Goal: Task Accomplishment & Management: Manage account settings

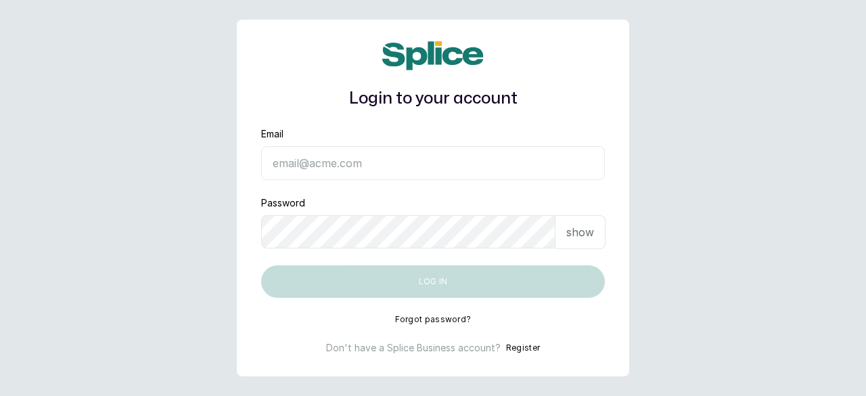
type input "[EMAIL_ADDRESS][DOMAIN_NAME]"
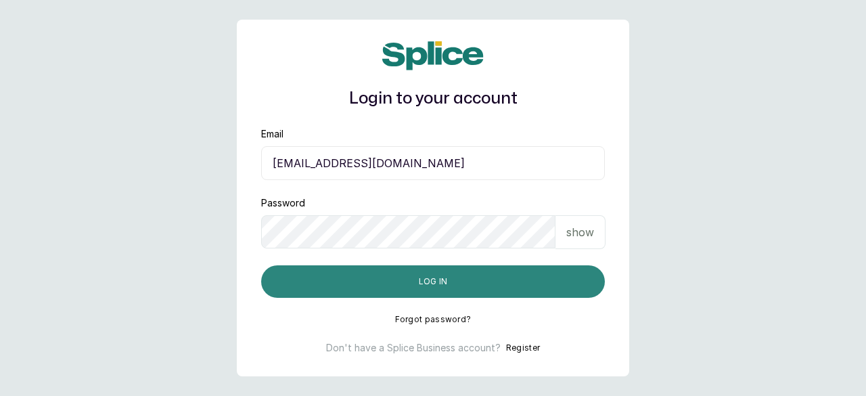
click at [445, 292] on button "Log in" at bounding box center [433, 281] width 344 height 32
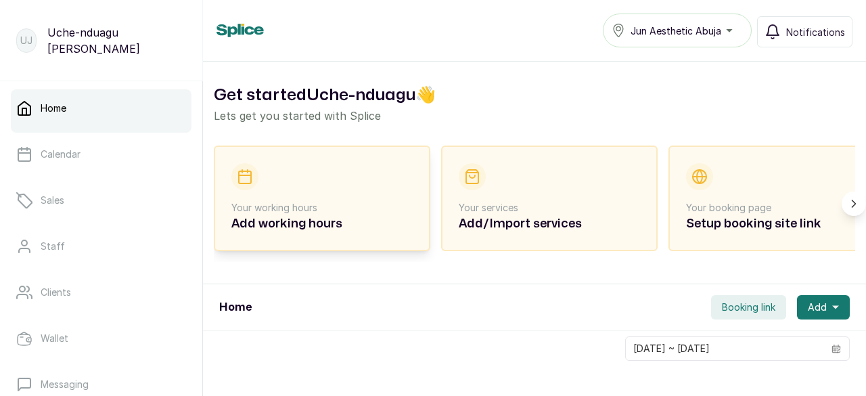
click at [320, 204] on p "Your working hours" at bounding box center [321, 208] width 181 height 14
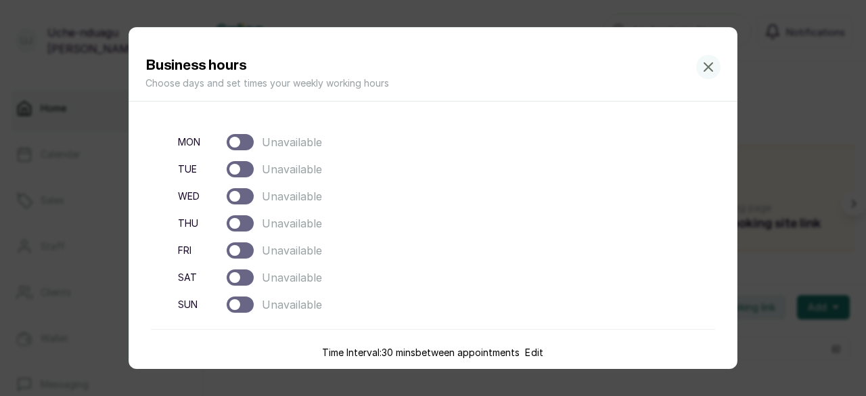
click at [245, 166] on div at bounding box center [240, 169] width 27 height 16
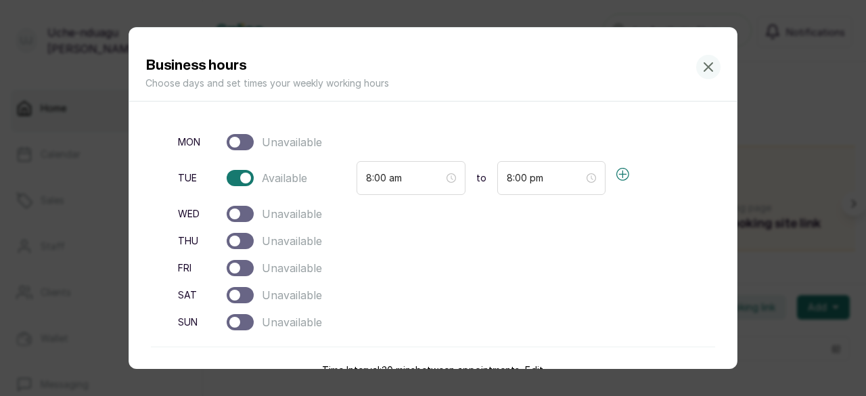
click at [244, 213] on div at bounding box center [240, 214] width 27 height 16
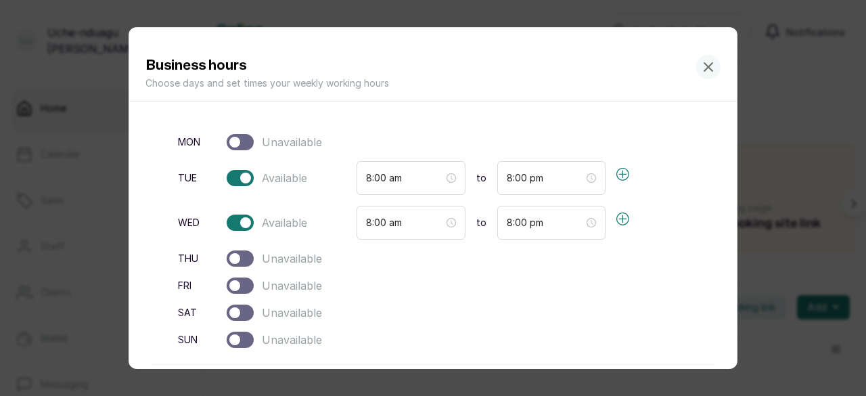
click at [244, 258] on div at bounding box center [240, 258] width 27 height 16
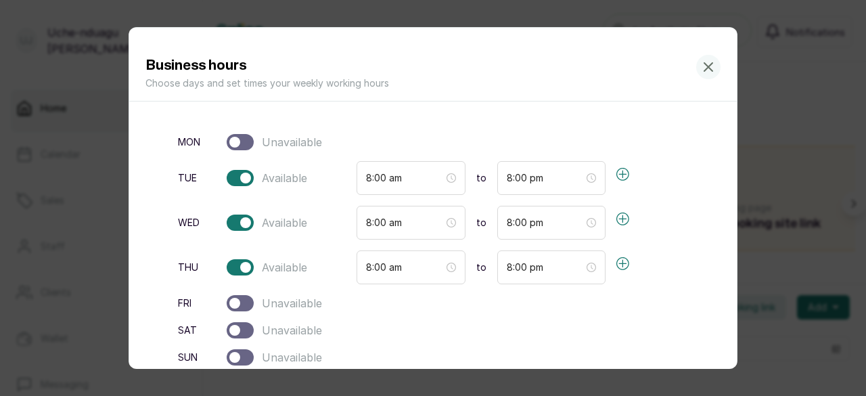
click at [245, 297] on div at bounding box center [240, 303] width 27 height 16
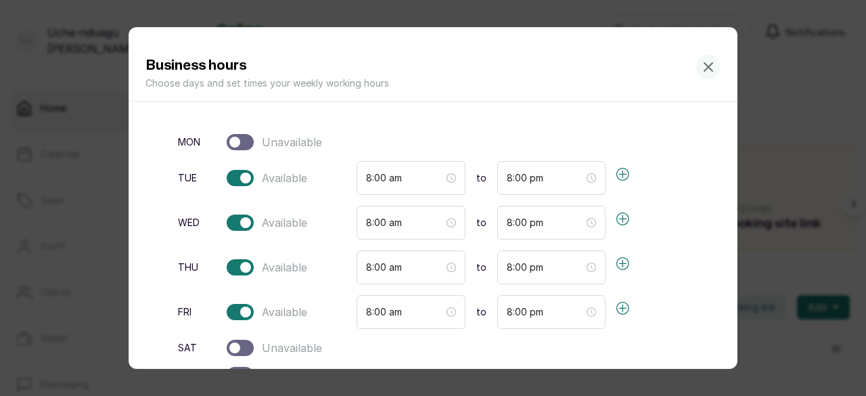
click at [245, 340] on div at bounding box center [240, 348] width 27 height 16
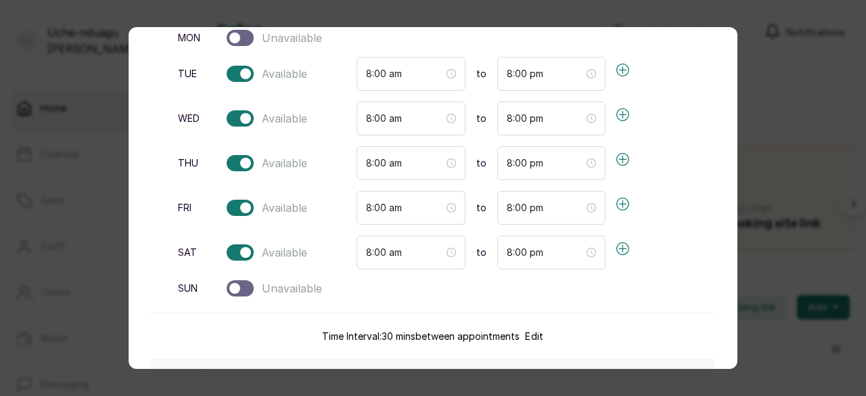
scroll to position [88, 0]
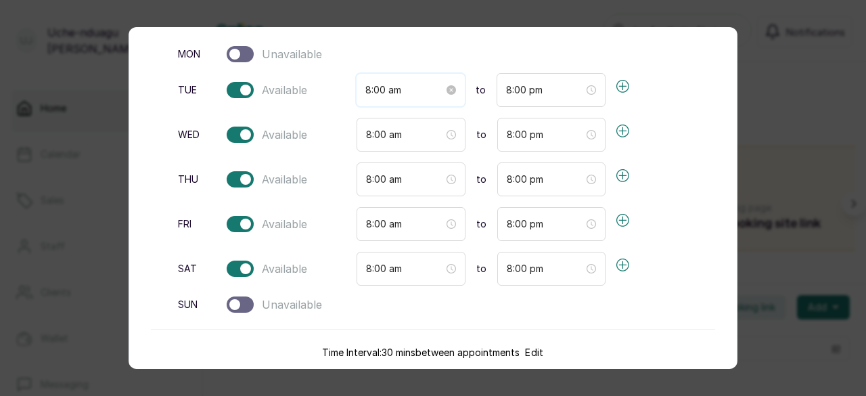
click at [424, 85] on input "8:00 am" at bounding box center [404, 90] width 78 height 15
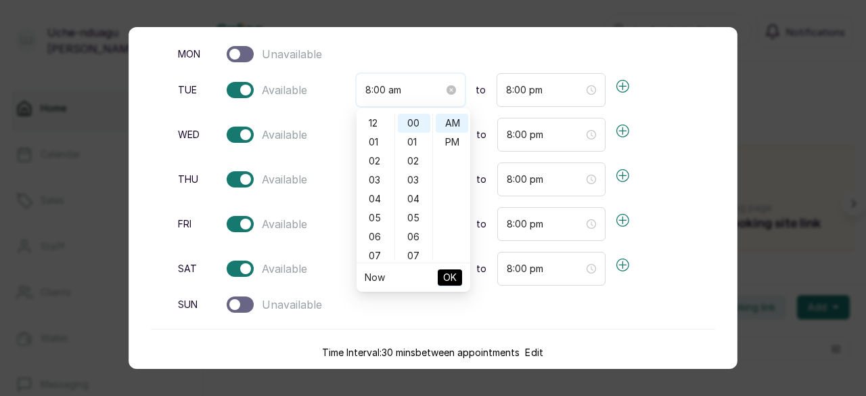
scroll to position [152, 0]
click at [376, 158] on div "10" at bounding box center [375, 161] width 32 height 19
click at [560, 85] on input "8:00 pm" at bounding box center [545, 90] width 78 height 15
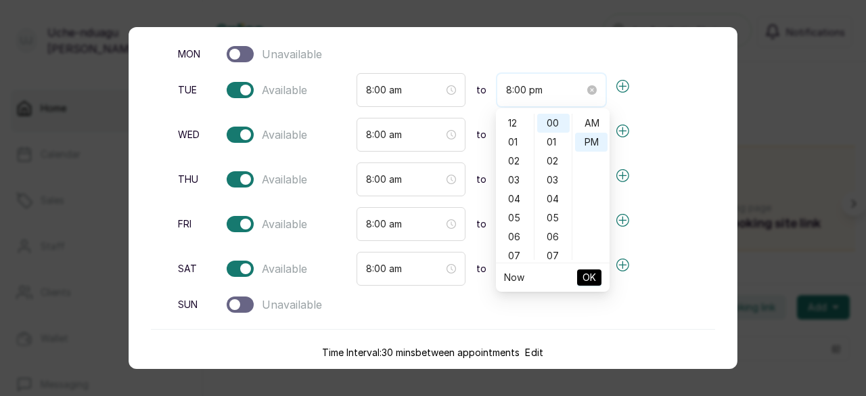
scroll to position [19, 0]
click at [439, 89] on input "8:00 am" at bounding box center [404, 90] width 78 height 15
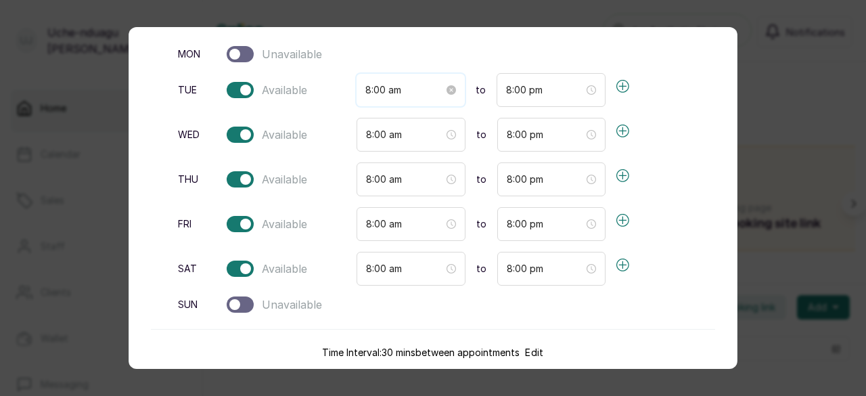
scroll to position [152, 0]
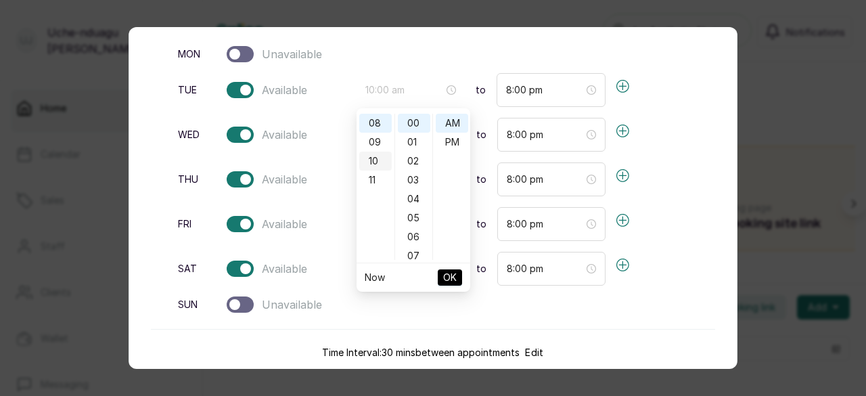
click at [378, 163] on div "10" at bounding box center [375, 161] width 32 height 19
type input "10:00 am"
click at [451, 277] on span "OK" at bounding box center [450, 278] width 14 height 26
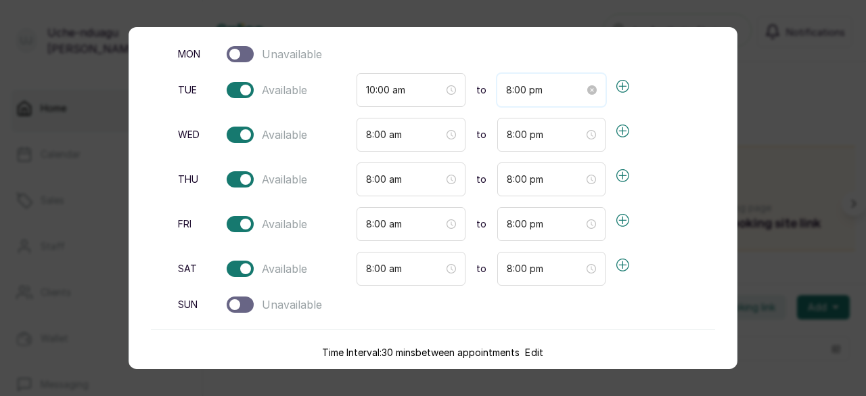
click at [558, 92] on input "8:00 pm" at bounding box center [545, 90] width 78 height 15
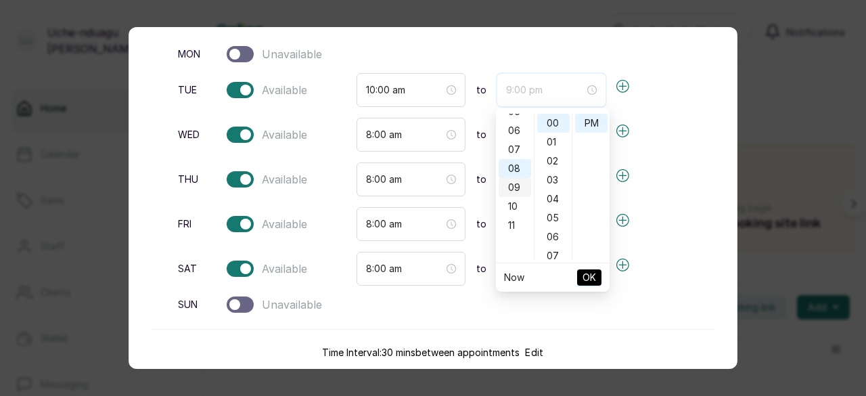
scroll to position [104, 0]
click at [515, 132] on div "06" at bounding box center [515, 132] width 32 height 19
click at [516, 120] on div "06" at bounding box center [515, 123] width 32 height 19
click at [516, 125] on div "06" at bounding box center [515, 123] width 32 height 19
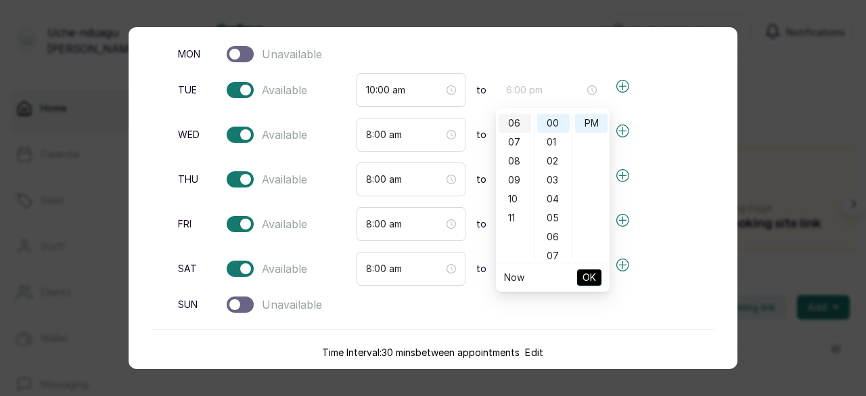
click at [516, 125] on div "06" at bounding box center [515, 123] width 32 height 19
type input "6:00 pm"
click at [595, 275] on span "OK" at bounding box center [590, 278] width 14 height 26
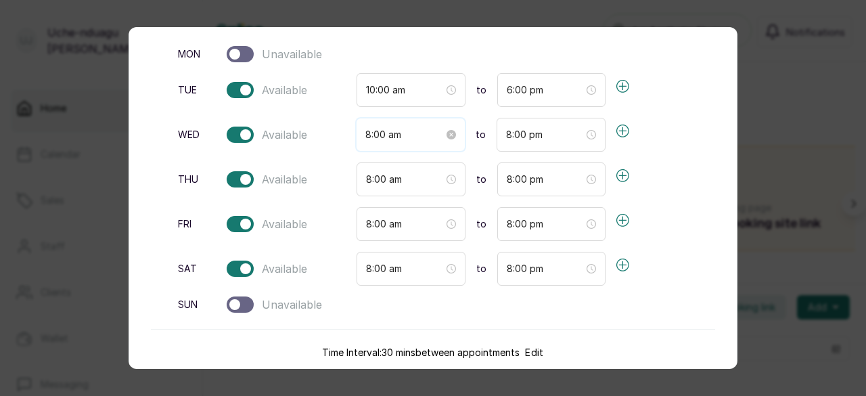
click at [438, 135] on input "8:00 am" at bounding box center [404, 134] width 78 height 15
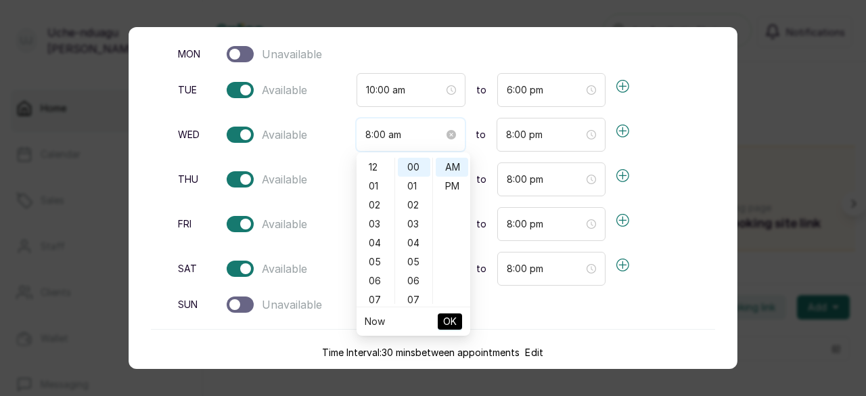
scroll to position [152, 0]
click at [372, 207] on div "10" at bounding box center [375, 205] width 32 height 19
type input "10:00 am"
click at [455, 323] on span "OK" at bounding box center [450, 322] width 14 height 26
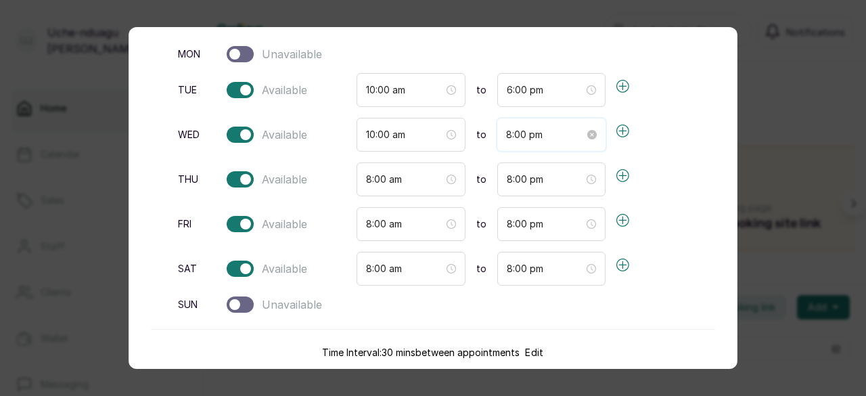
click at [575, 135] on input "8:00 pm" at bounding box center [545, 134] width 78 height 15
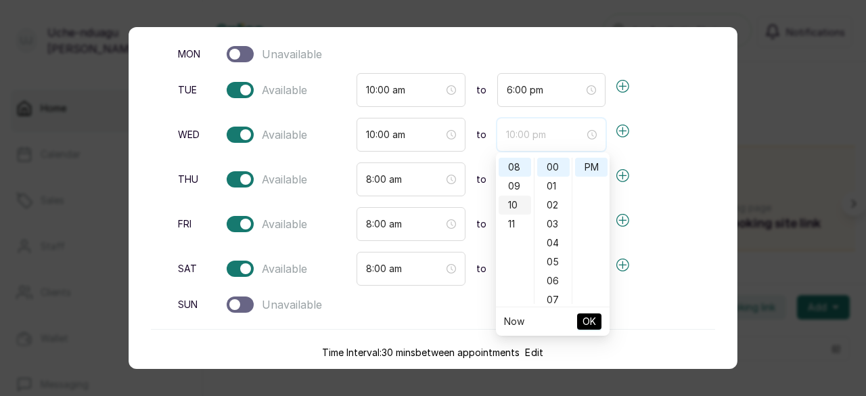
scroll to position [100, 0]
click at [514, 178] on div "06" at bounding box center [515, 180] width 32 height 19
click at [514, 167] on div "06" at bounding box center [515, 167] width 32 height 19
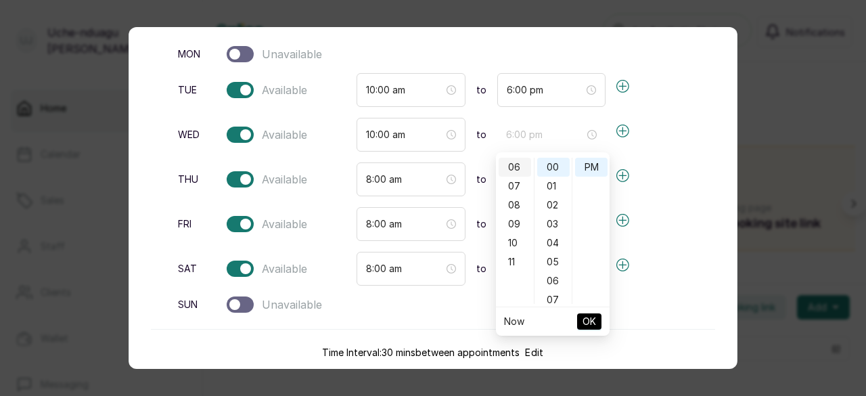
click at [516, 167] on div "06" at bounding box center [515, 167] width 32 height 19
click at [513, 164] on div "06" at bounding box center [515, 167] width 32 height 19
type input "6:00 pm"
click at [550, 163] on div "00" at bounding box center [553, 167] width 32 height 19
click at [590, 317] on span "OK" at bounding box center [590, 322] width 14 height 26
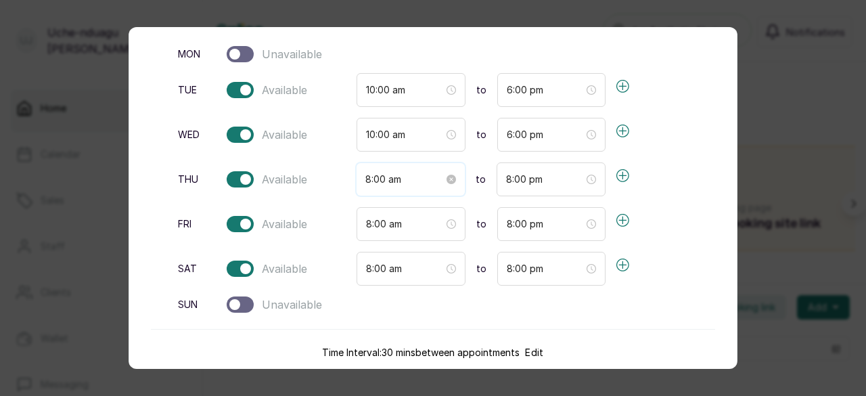
click at [434, 182] on input "8:00 am" at bounding box center [404, 179] width 78 height 15
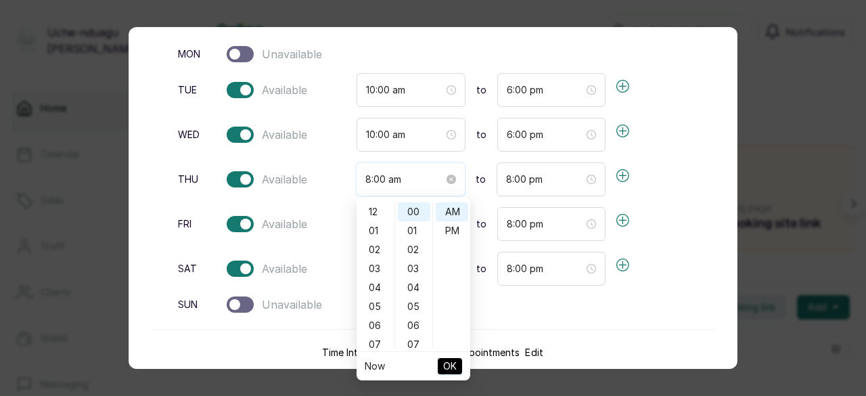
scroll to position [152, 0]
click at [371, 248] on div "10" at bounding box center [375, 249] width 32 height 19
type input "10:00 am"
click at [453, 363] on span "OK" at bounding box center [450, 366] width 14 height 26
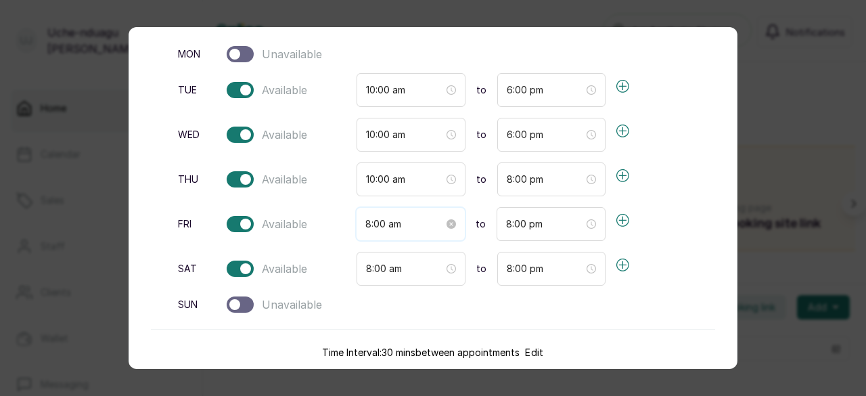
click at [428, 223] on input "8:00 am" at bounding box center [404, 224] width 78 height 15
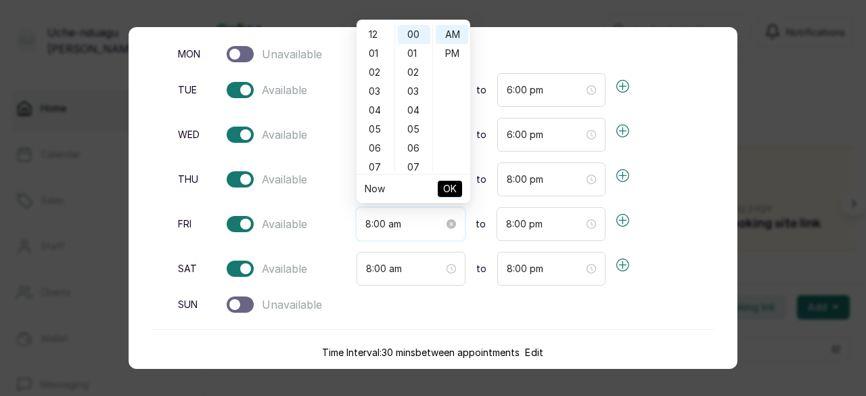
scroll to position [152, 0]
click at [378, 72] on div "10" at bounding box center [375, 72] width 32 height 19
type input "10:00 am"
click at [449, 192] on span "OK" at bounding box center [450, 189] width 14 height 26
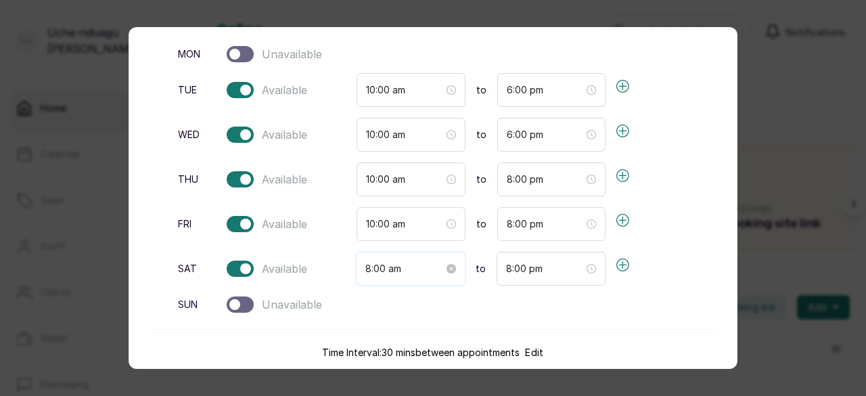
click at [416, 269] on input "8:00 am" at bounding box center [404, 268] width 78 height 15
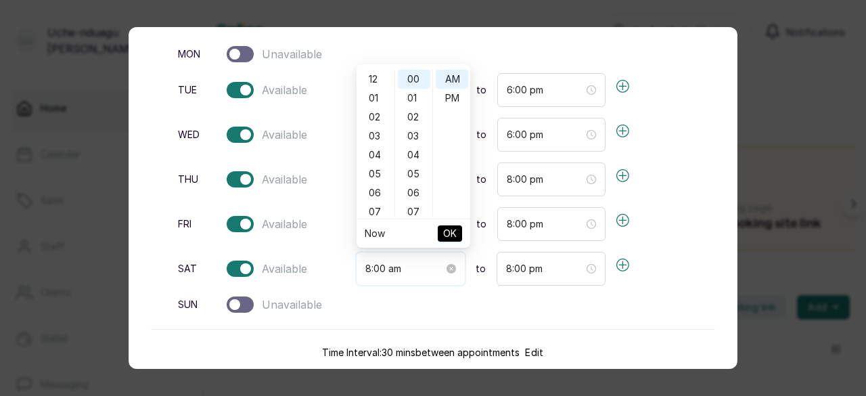
scroll to position [152, 0]
click at [371, 114] on div "10" at bounding box center [375, 117] width 32 height 19
type input "10:00 am"
click at [448, 232] on span "OK" at bounding box center [450, 234] width 14 height 26
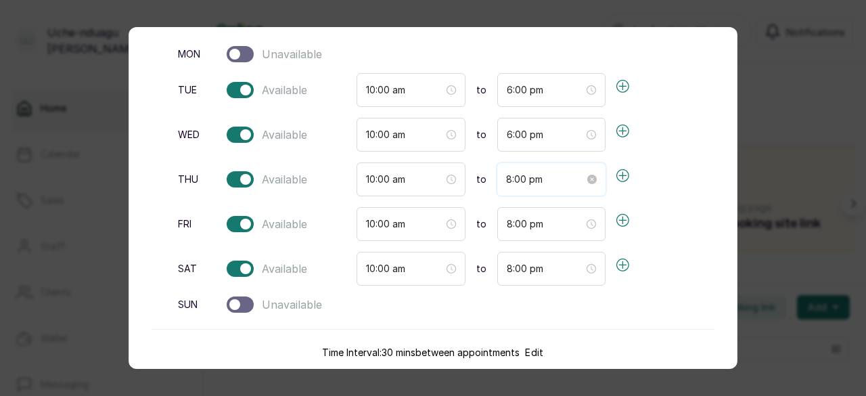
click at [575, 173] on input "8:00 pm" at bounding box center [545, 179] width 78 height 15
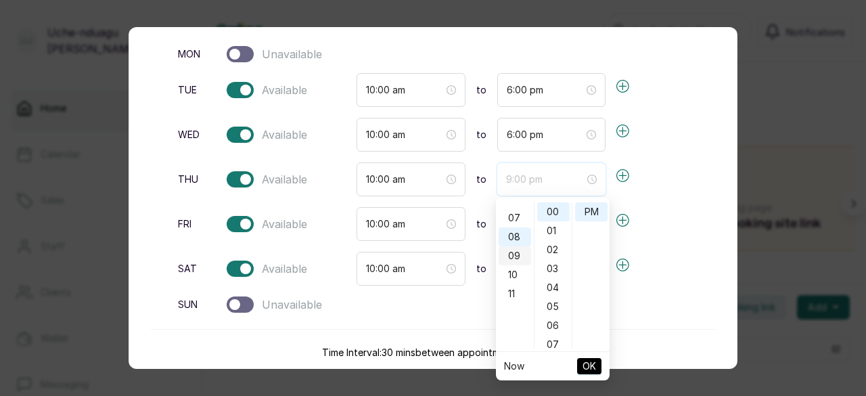
scroll to position [112, 0]
click at [513, 217] on div "06" at bounding box center [515, 213] width 32 height 19
type input "6:00 pm"
click at [583, 362] on span "OK" at bounding box center [590, 366] width 14 height 26
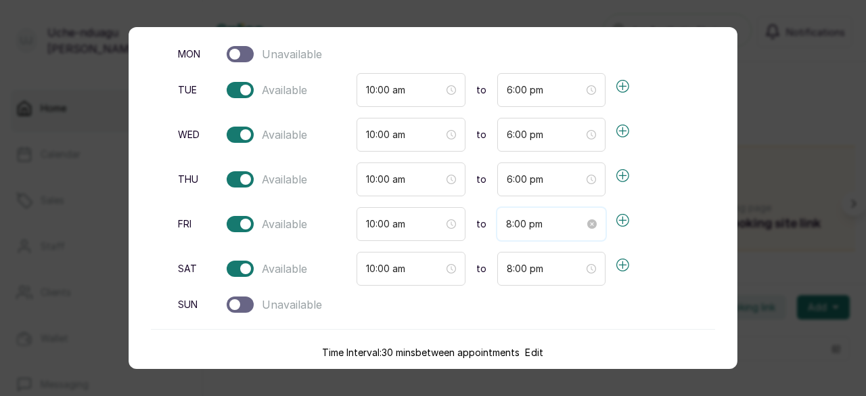
click at [551, 220] on input "8:00 pm" at bounding box center [545, 224] width 78 height 15
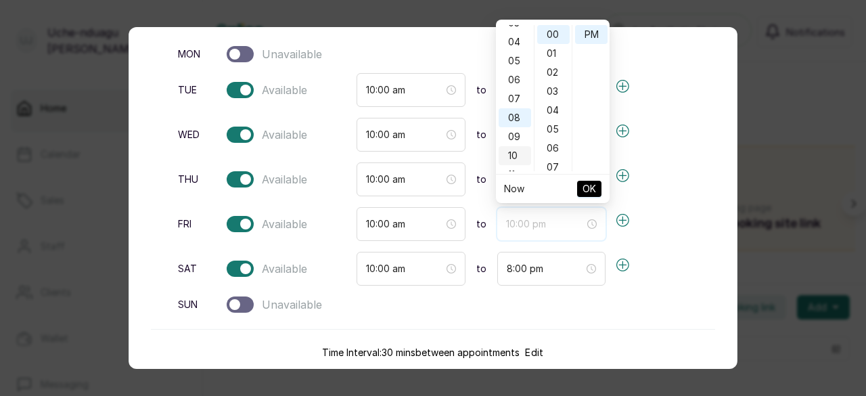
scroll to position [60, 0]
click at [514, 89] on div "06" at bounding box center [515, 88] width 32 height 19
type input "6:00 pm"
click at [587, 183] on span "OK" at bounding box center [590, 189] width 14 height 26
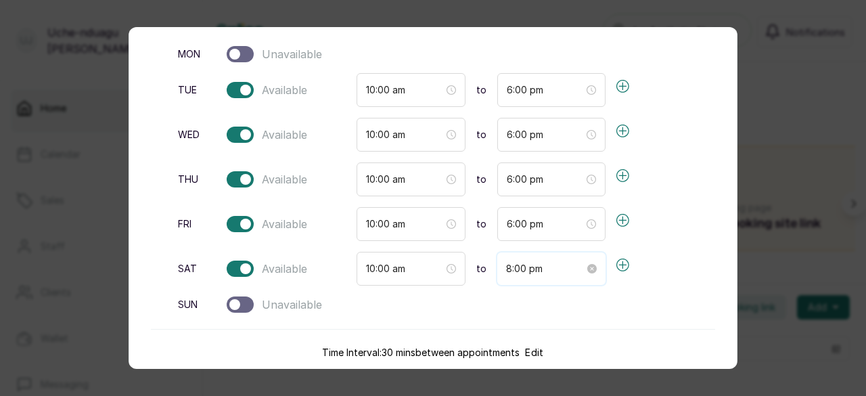
click at [559, 269] on input "8:00 pm" at bounding box center [545, 268] width 78 height 15
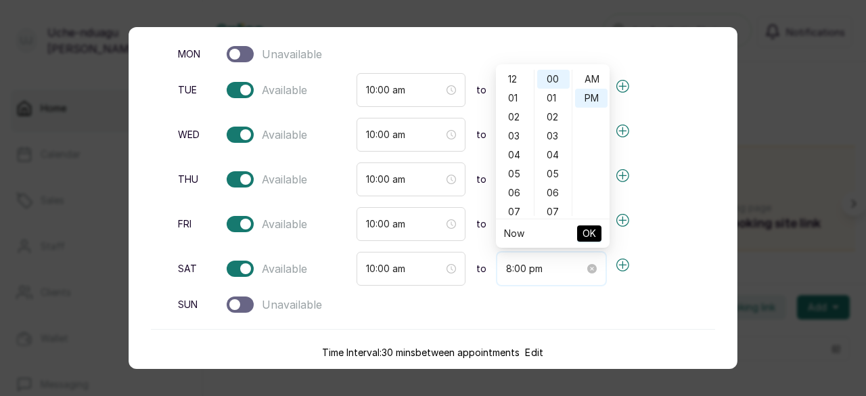
scroll to position [19, 0]
click at [516, 91] on div "06" at bounding box center [515, 95] width 32 height 19
click at [589, 231] on span "OK" at bounding box center [590, 234] width 14 height 26
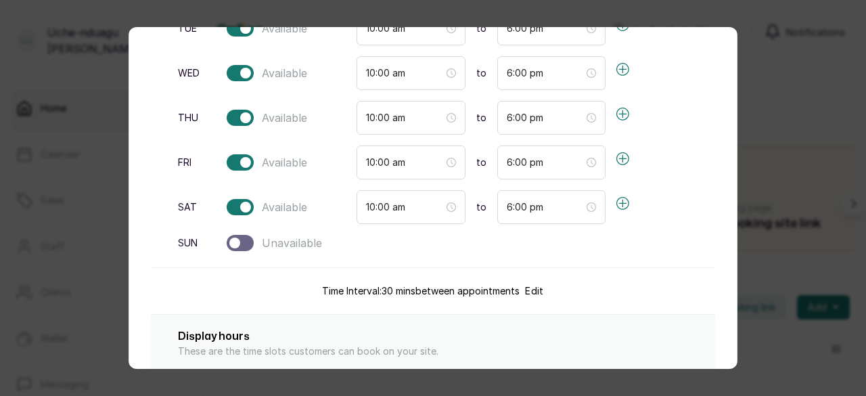
scroll to position [150, 0]
click at [549, 202] on input "6:00 pm" at bounding box center [546, 206] width 78 height 15
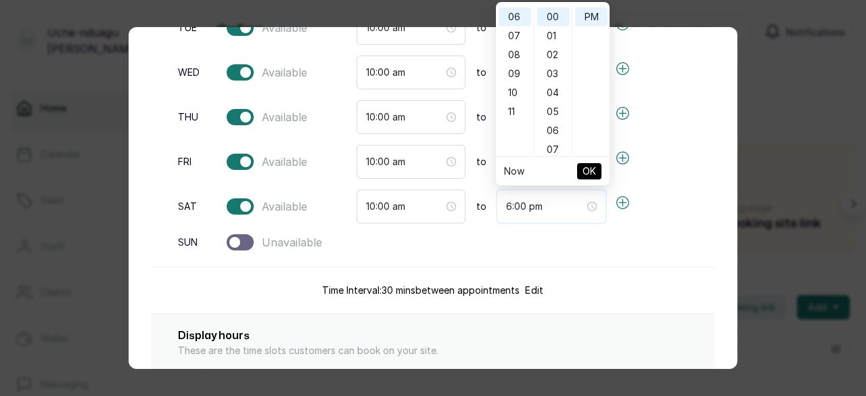
scroll to position [72, 0]
click at [516, 37] on div "05" at bounding box center [515, 39] width 32 height 19
type input "5:00 pm"
click at [590, 169] on span "OK" at bounding box center [590, 171] width 14 height 26
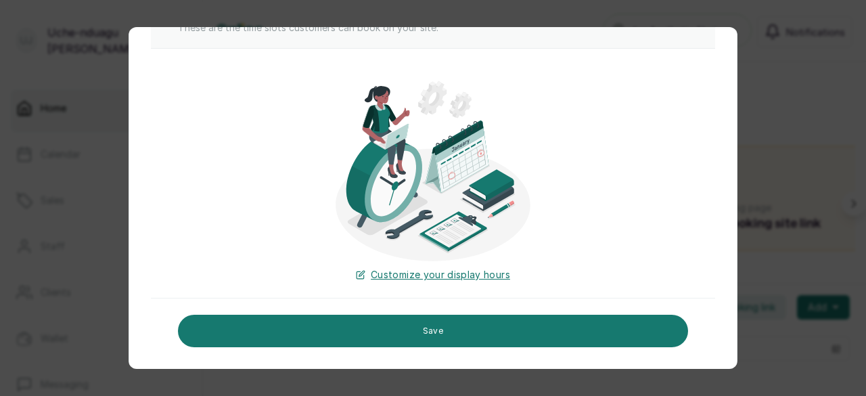
scroll to position [480, 0]
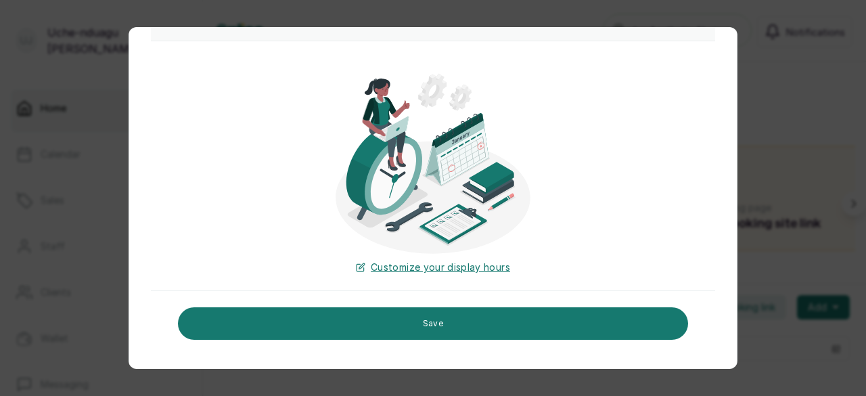
click at [405, 263] on span "Customize your display hours" at bounding box center [440, 267] width 139 height 14
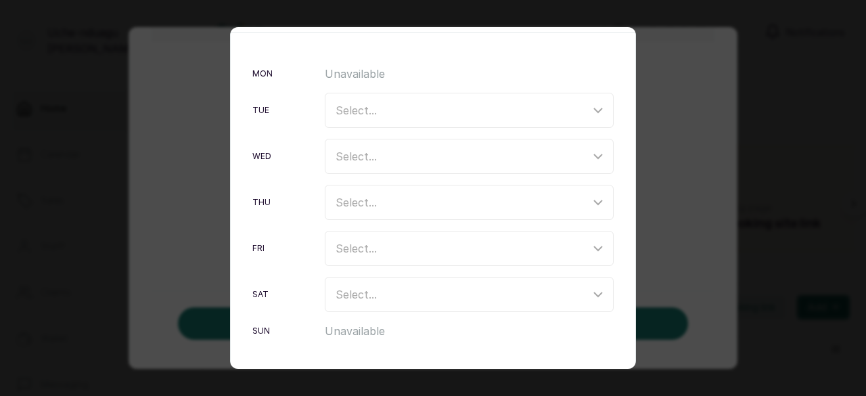
scroll to position [59, 0]
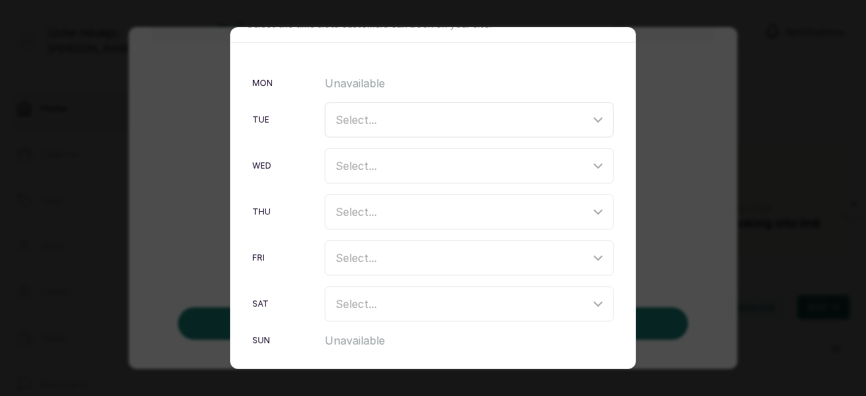
click at [590, 121] on icon at bounding box center [598, 120] width 16 height 16
click at [609, 85] on div "mon Unavailable tue Select... wed Select... thu Select... fri Select... sat Sel…" at bounding box center [433, 242] width 405 height 398
click at [711, 98] on div "Customize display hours Select the time slots customers can book on your site. …" at bounding box center [433, 198] width 866 height 396
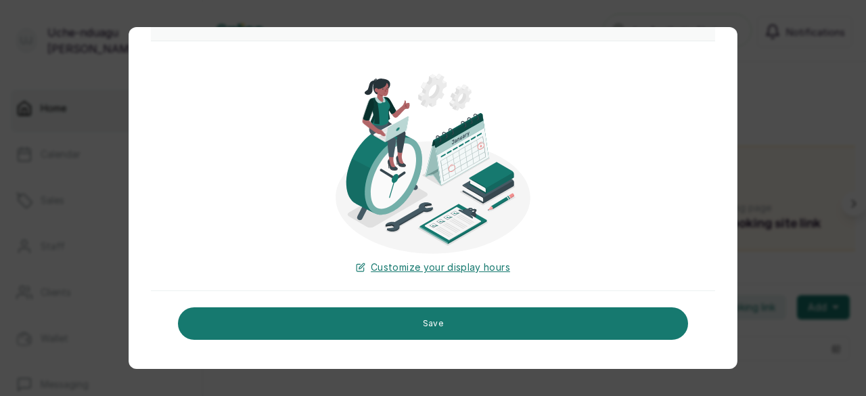
click at [765, 127] on div "Business hours Choose days and set times your weekly working hours mon Unavaila…" at bounding box center [433, 198] width 866 height 396
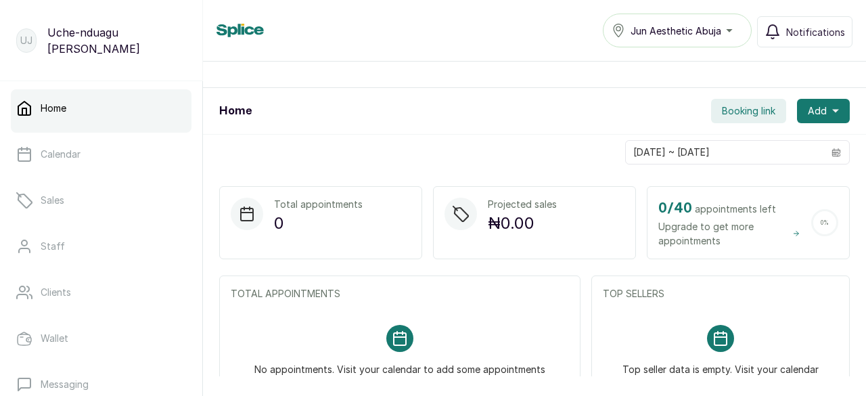
scroll to position [0, 0]
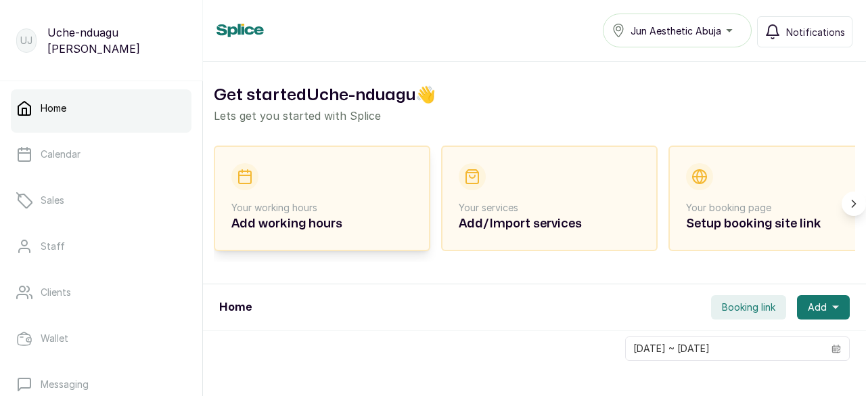
click at [290, 175] on div "Your working hours Add working hours" at bounding box center [321, 198] width 181 height 70
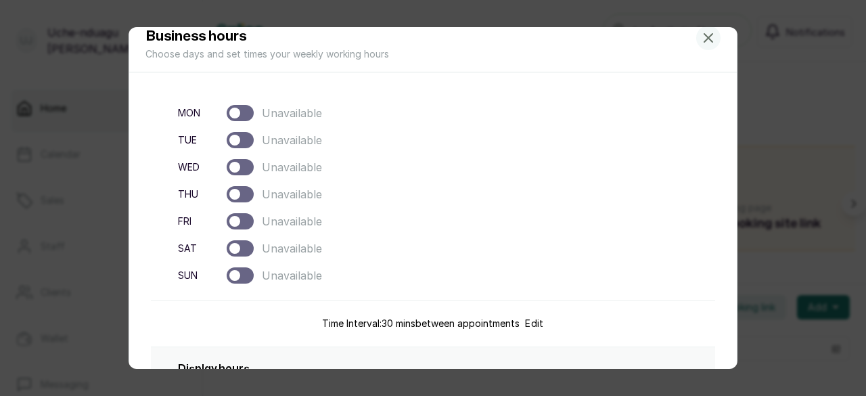
scroll to position [32, 0]
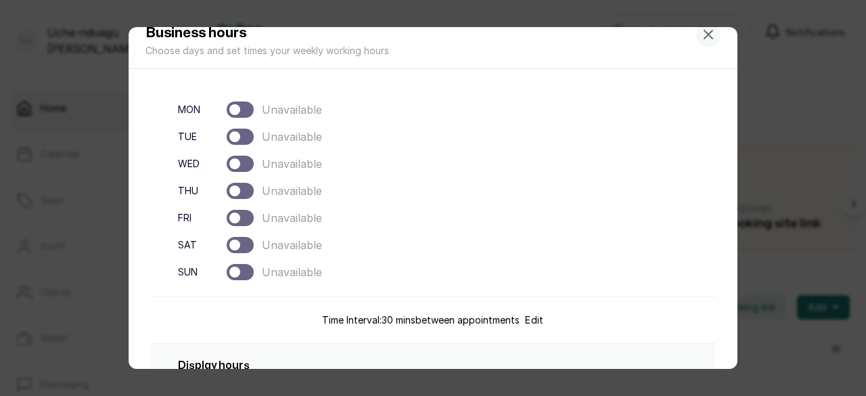
click at [244, 133] on div at bounding box center [240, 137] width 27 height 16
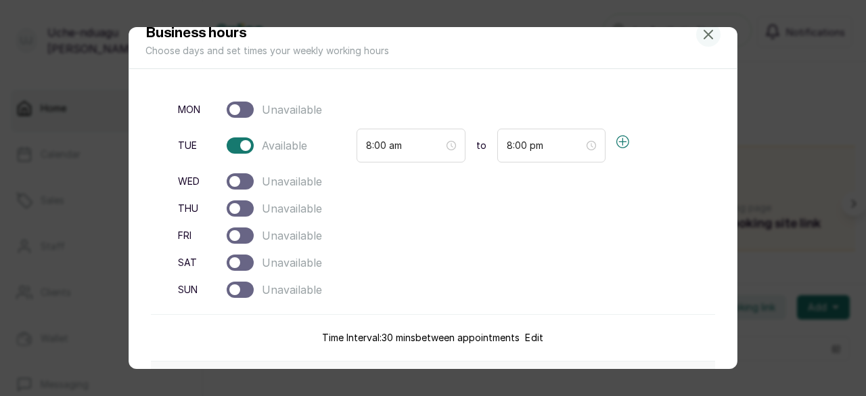
click at [244, 183] on div at bounding box center [240, 181] width 27 height 16
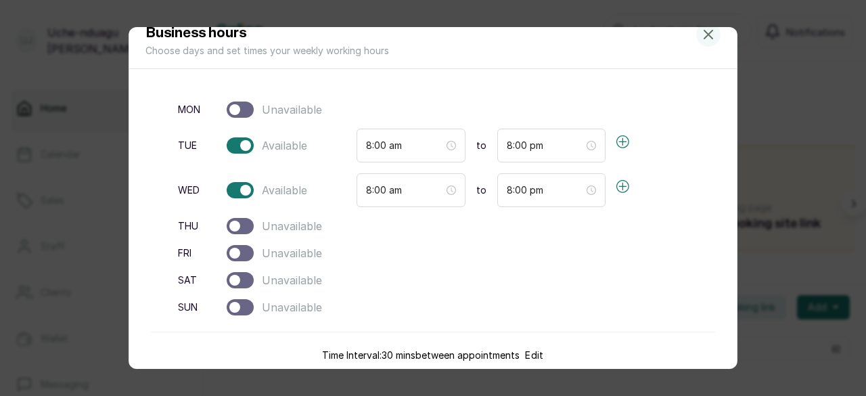
click at [244, 221] on div at bounding box center [240, 226] width 27 height 16
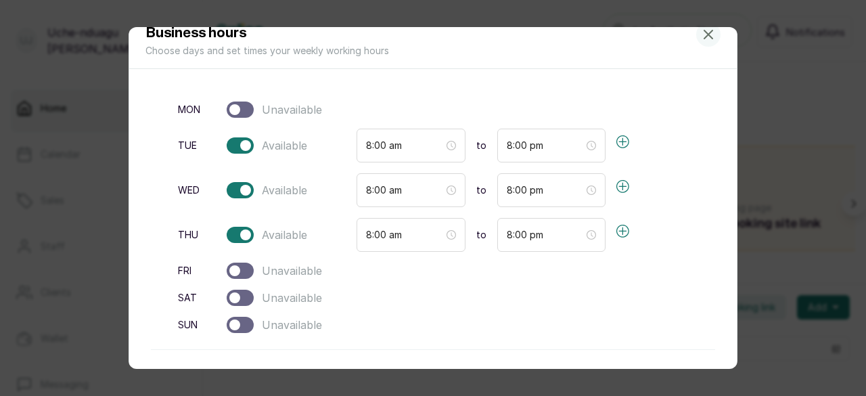
click at [245, 271] on div at bounding box center [240, 271] width 27 height 16
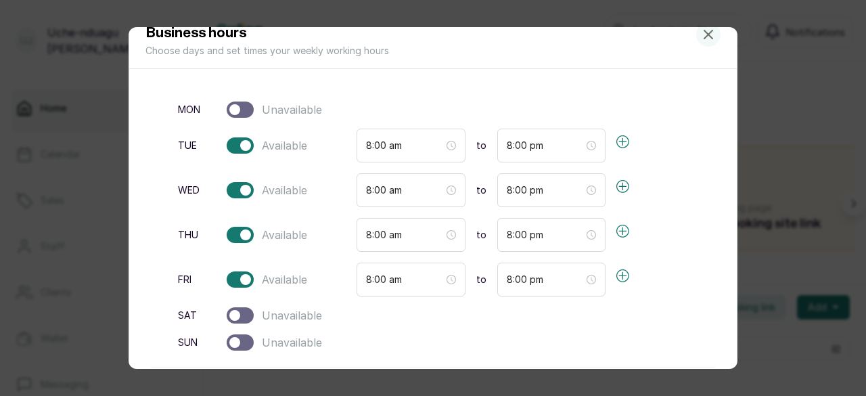
click at [248, 311] on div at bounding box center [240, 315] width 27 height 16
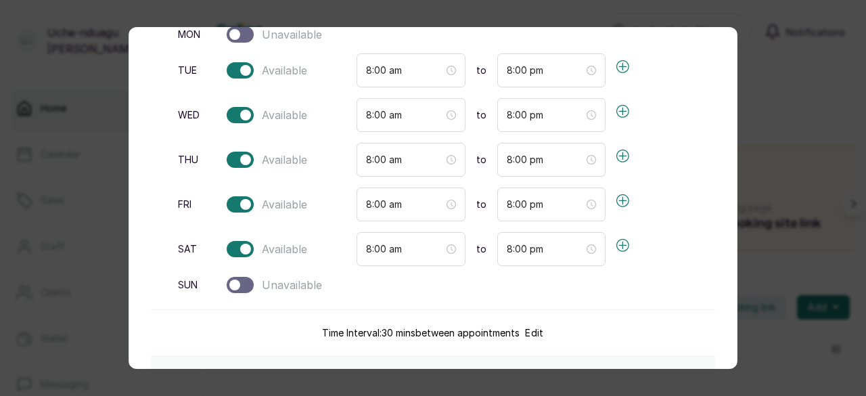
scroll to position [110, 0]
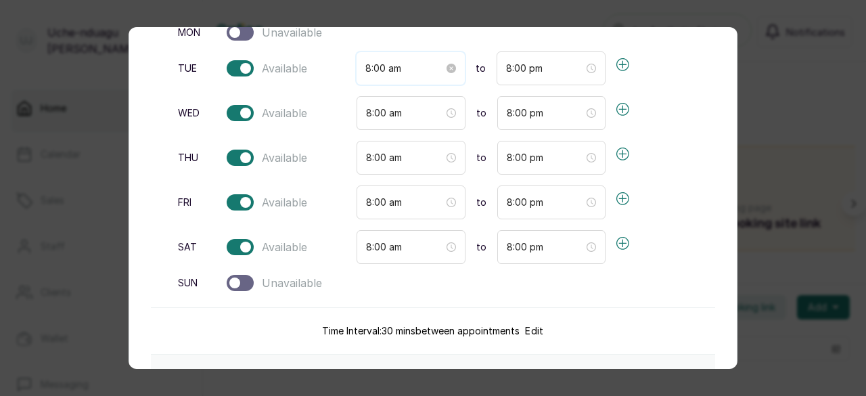
click at [428, 67] on input "8:00 am" at bounding box center [404, 68] width 78 height 15
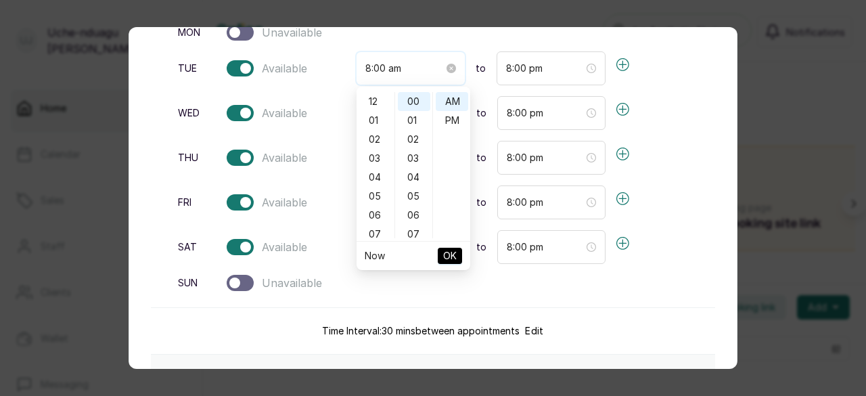
scroll to position [152, 0]
click at [372, 137] on div "10" at bounding box center [375, 139] width 32 height 19
type input "10:00 am"
click at [448, 252] on span "OK" at bounding box center [450, 256] width 14 height 26
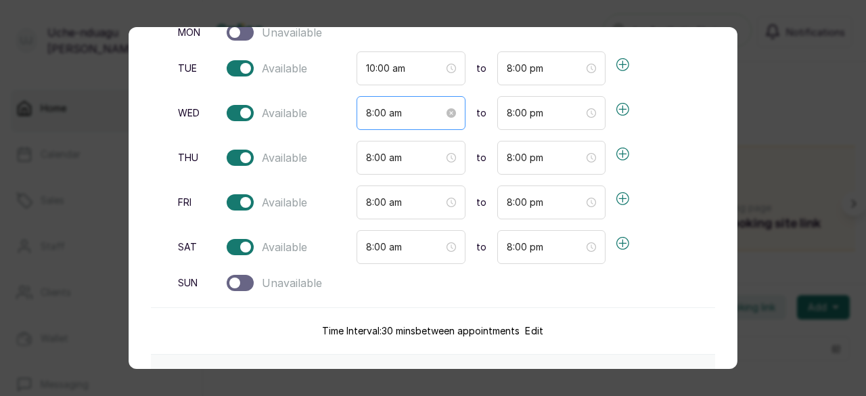
click at [415, 120] on div "8:00 am" at bounding box center [411, 113] width 109 height 34
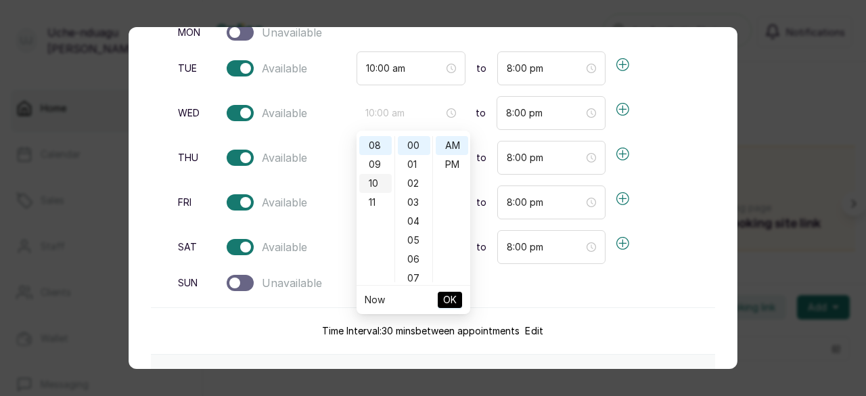
click at [372, 182] on div "10" at bounding box center [375, 183] width 32 height 19
type input "10:00 am"
click at [447, 296] on span "OK" at bounding box center [450, 300] width 14 height 26
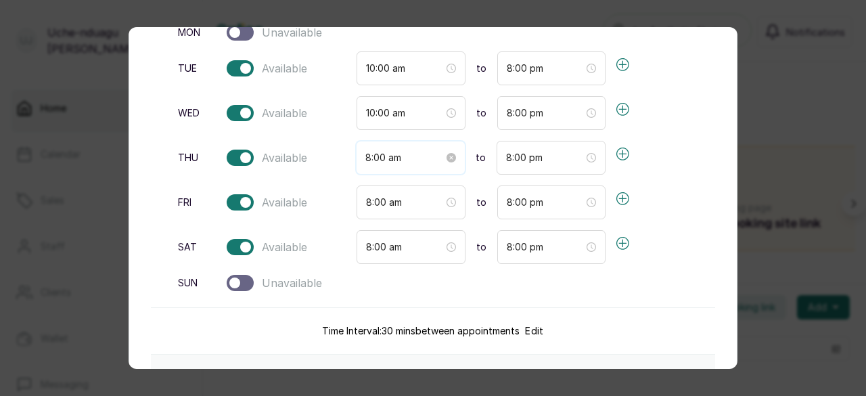
click at [413, 160] on input "8:00 am" at bounding box center [404, 157] width 78 height 15
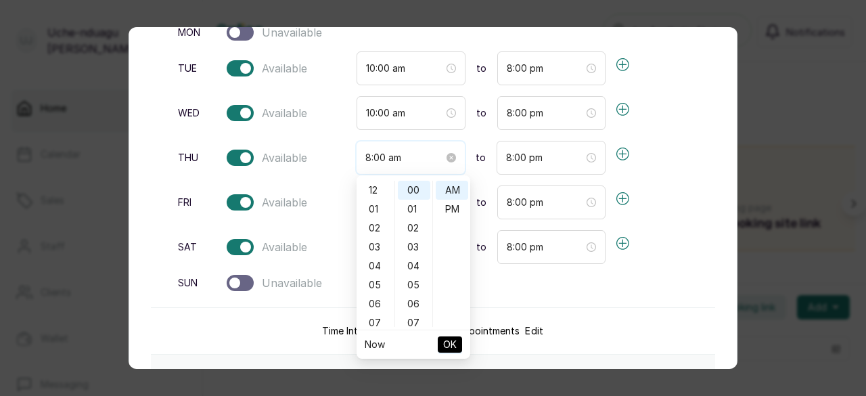
scroll to position [152, 0]
click at [373, 228] on div "10" at bounding box center [375, 228] width 32 height 19
type input "10:00 am"
click at [453, 344] on span "OK" at bounding box center [450, 345] width 14 height 26
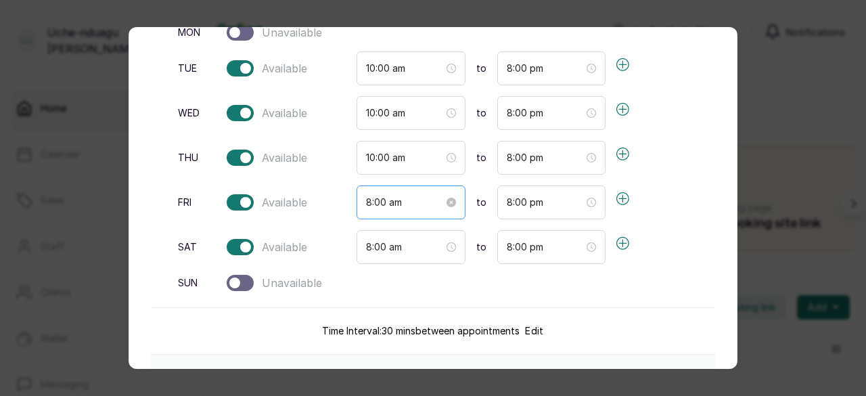
click at [416, 209] on div "8:00 am" at bounding box center [411, 202] width 109 height 34
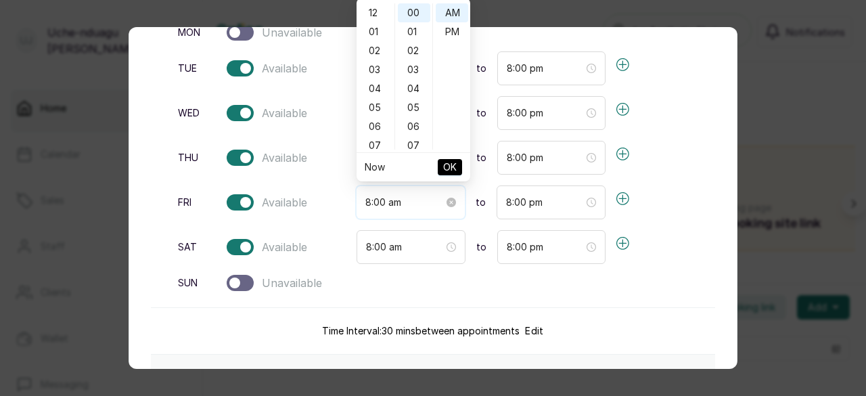
scroll to position [152, 0]
click at [415, 205] on input "8:00 am" at bounding box center [404, 202] width 78 height 15
click at [376, 51] on div "10" at bounding box center [375, 50] width 32 height 19
type input "10:00 am"
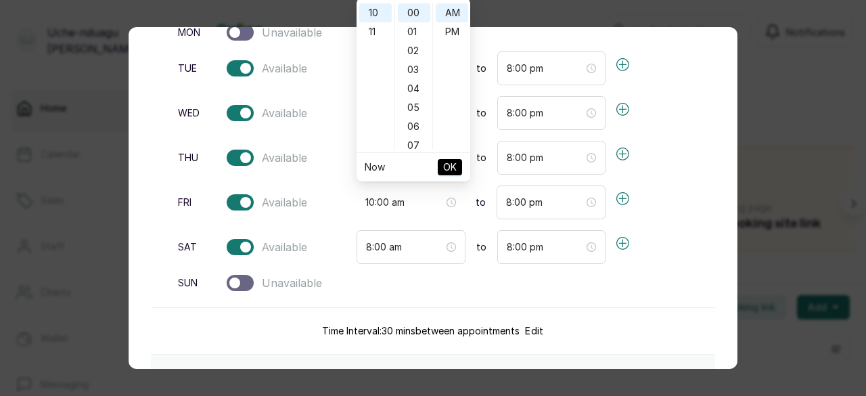
click at [444, 166] on span "OK" at bounding box center [450, 167] width 14 height 26
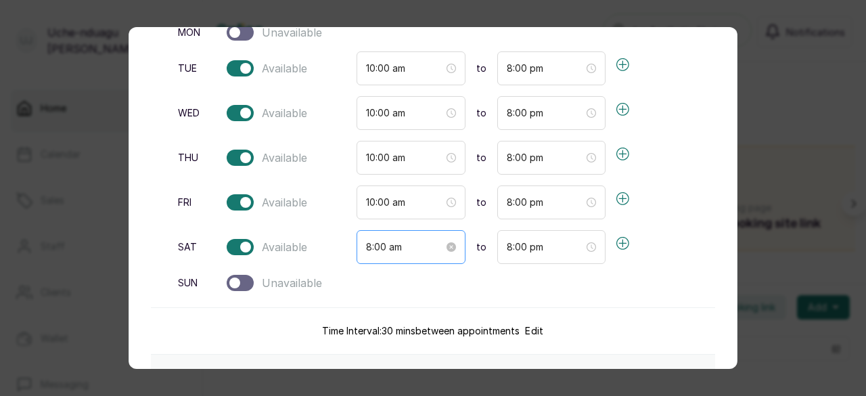
click at [413, 236] on div "8:00 am" at bounding box center [411, 247] width 109 height 34
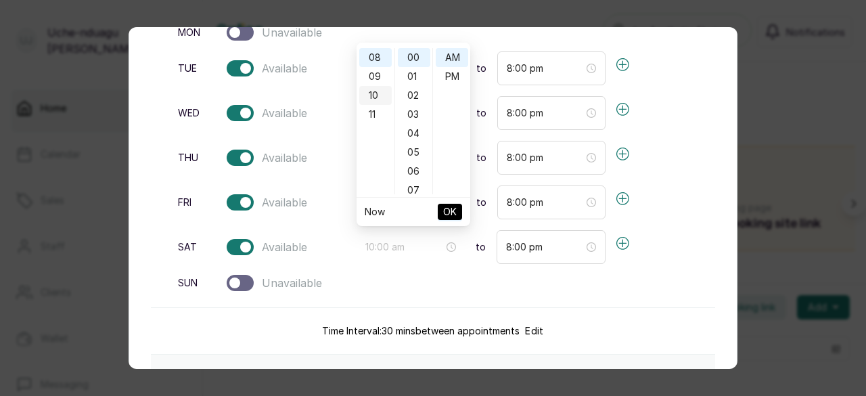
click at [372, 93] on div "10" at bounding box center [375, 95] width 32 height 19
type input "10:00 am"
click at [451, 208] on span "OK" at bounding box center [450, 212] width 14 height 26
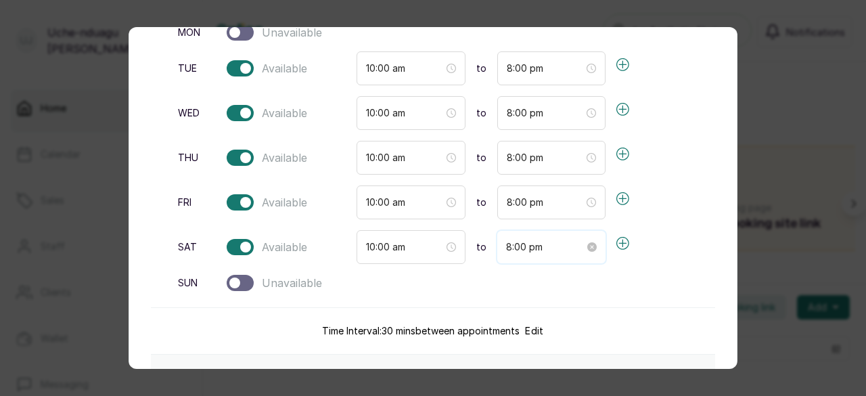
click at [562, 247] on input "8:00 pm" at bounding box center [545, 247] width 78 height 15
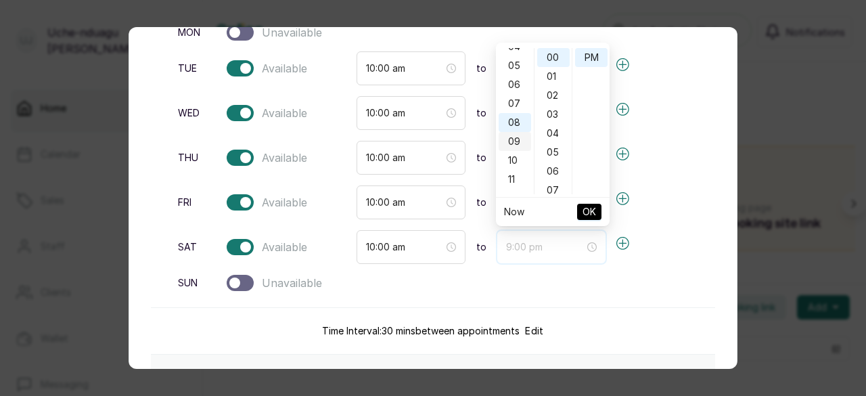
scroll to position [73, 0]
click at [513, 95] on div "06" at bounding box center [515, 98] width 32 height 19
click at [514, 58] on div "06" at bounding box center [515, 57] width 32 height 19
type input "6:00 pm"
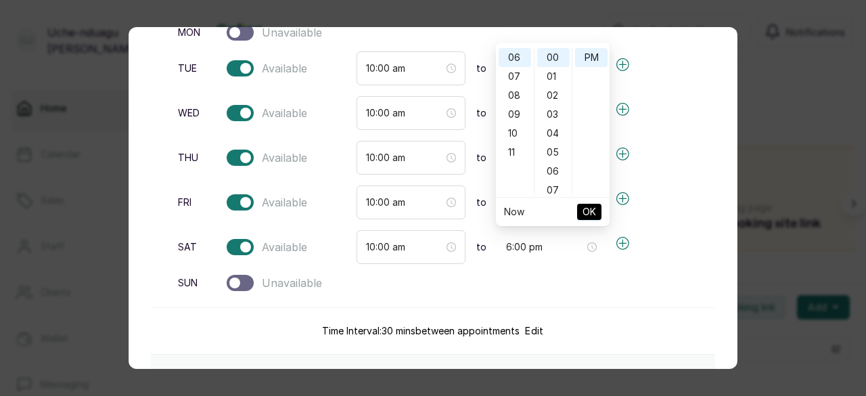
click at [588, 208] on span "OK" at bounding box center [590, 212] width 14 height 26
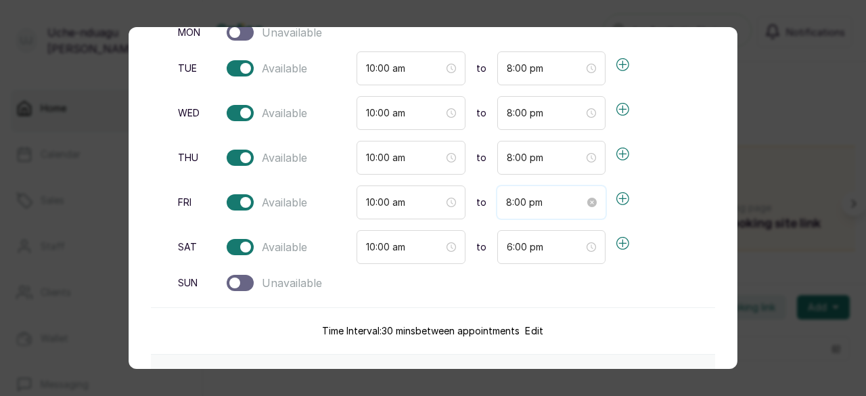
click at [535, 201] on input "8:00 pm" at bounding box center [545, 202] width 78 height 15
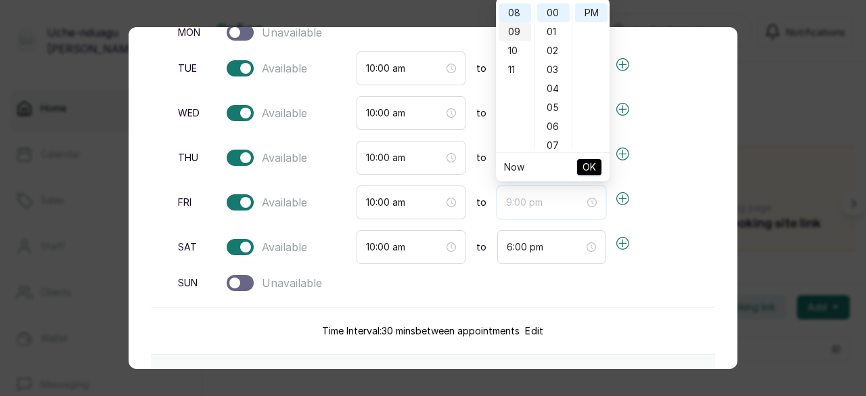
scroll to position [77, 0]
click at [514, 54] on div "06" at bounding box center [515, 49] width 32 height 19
type input "6:00 pm"
click at [594, 168] on span "OK" at bounding box center [590, 167] width 14 height 26
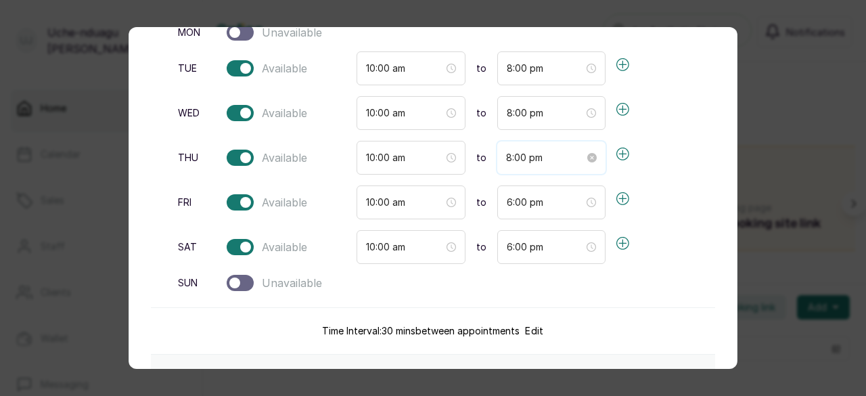
click at [554, 151] on input "8:00 pm" at bounding box center [545, 157] width 78 height 15
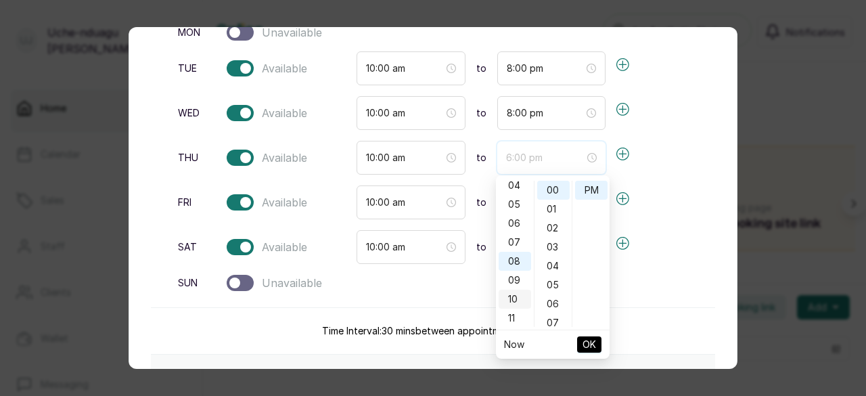
scroll to position [80, 0]
click at [510, 227] on div "06" at bounding box center [515, 223] width 32 height 19
click at [516, 186] on div "06" at bounding box center [515, 190] width 32 height 19
type input "6:00 pm"
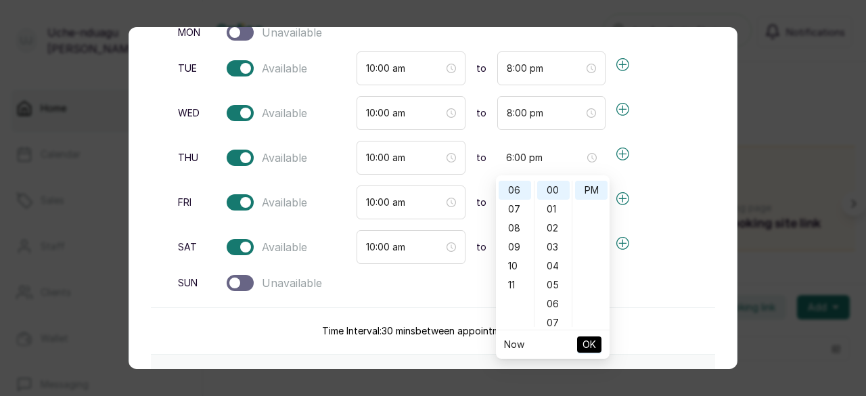
click at [586, 342] on span "OK" at bounding box center [590, 345] width 14 height 26
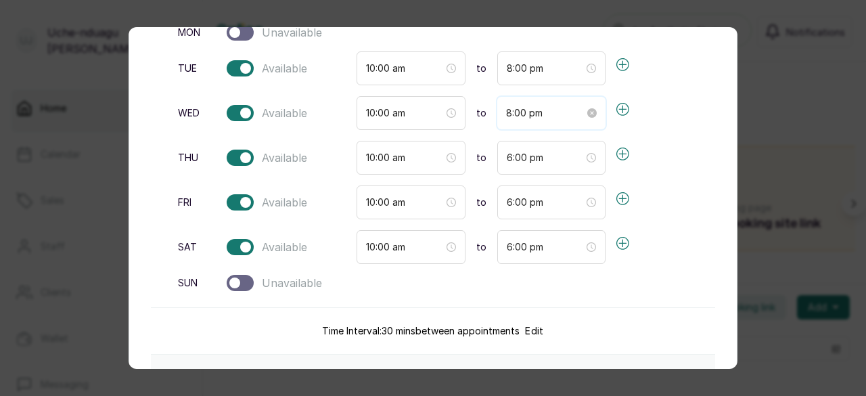
click at [549, 109] on input "8:00 pm" at bounding box center [545, 113] width 78 height 15
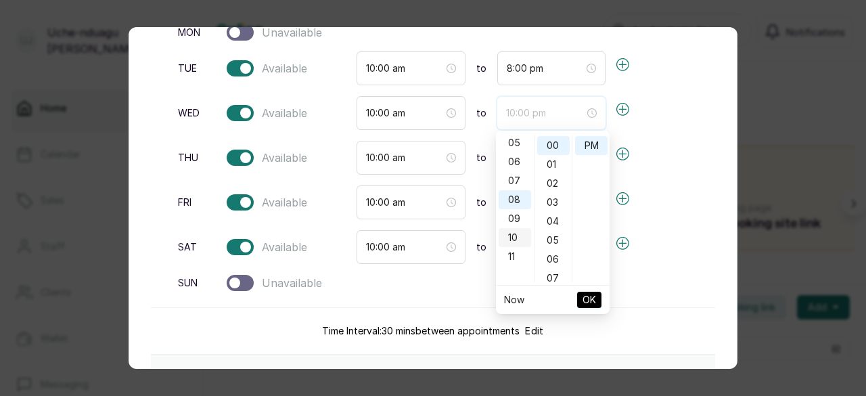
scroll to position [89, 0]
click at [514, 167] on div "06" at bounding box center [515, 169] width 32 height 19
type input "6:00 pm"
click at [515, 145] on div "06" at bounding box center [515, 145] width 32 height 19
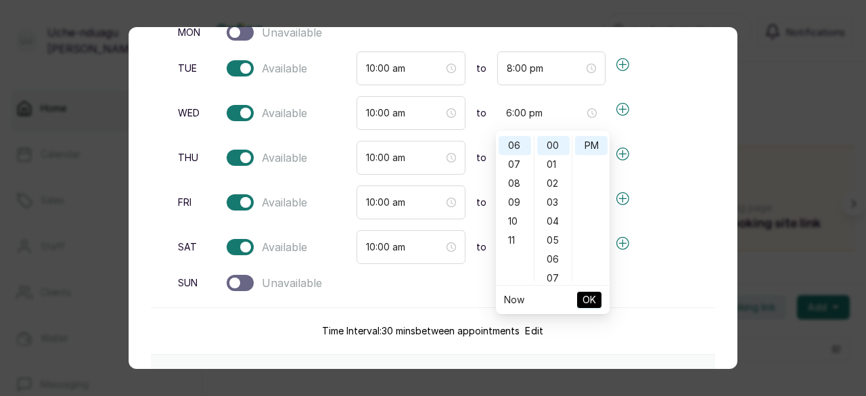
click at [588, 301] on span "OK" at bounding box center [590, 300] width 14 height 26
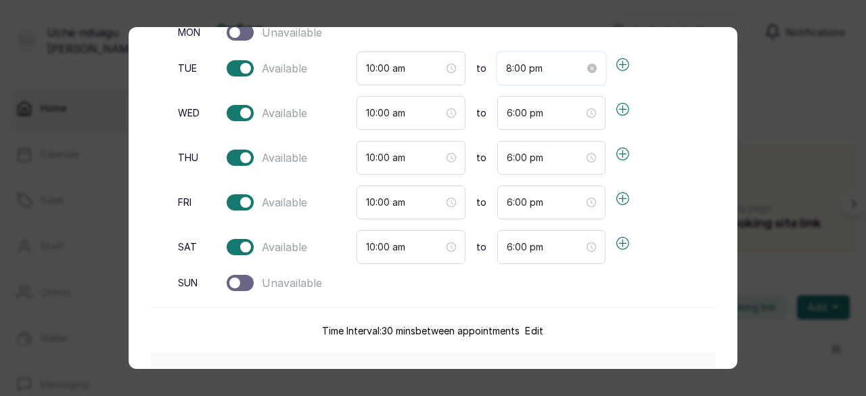
click at [544, 66] on input "8:00 pm" at bounding box center [545, 68] width 78 height 15
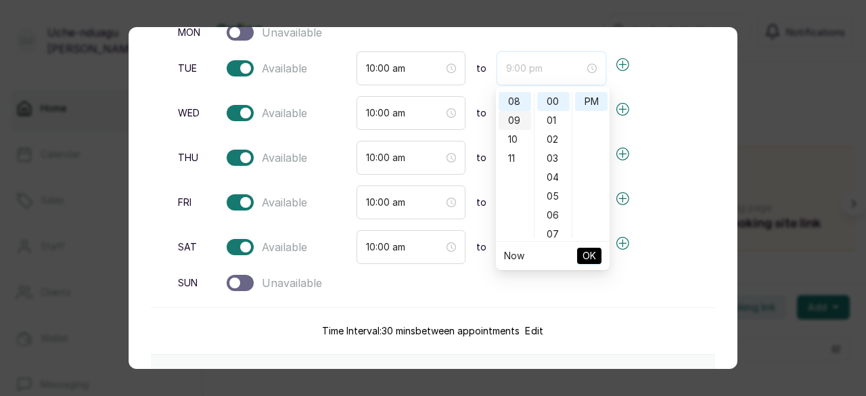
scroll to position [74, 0]
click at [515, 140] on div "06" at bounding box center [515, 140] width 32 height 19
type input "6:00 pm"
click at [513, 98] on div "06" at bounding box center [515, 101] width 32 height 19
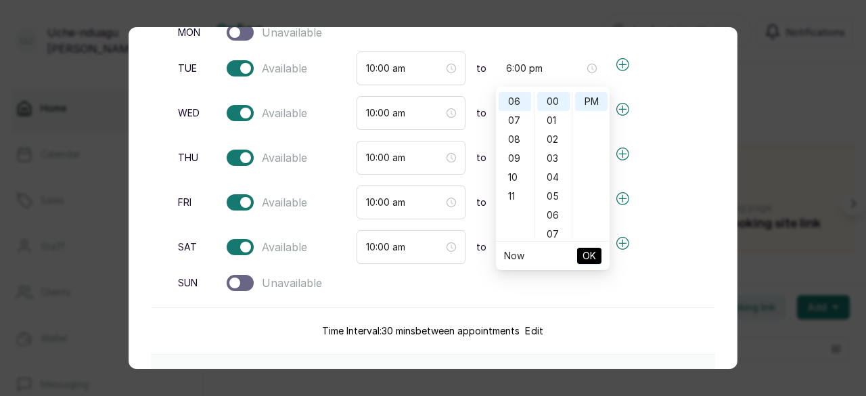
click at [589, 256] on span "OK" at bounding box center [590, 256] width 14 height 26
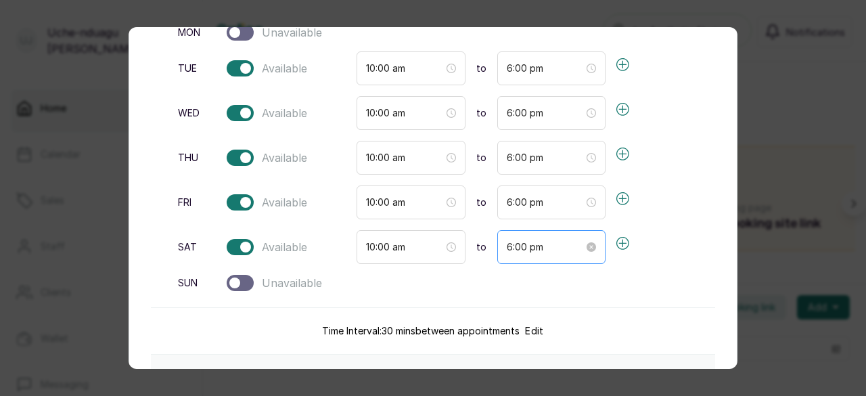
click at [553, 252] on div "6:00 pm" at bounding box center [551, 247] width 109 height 34
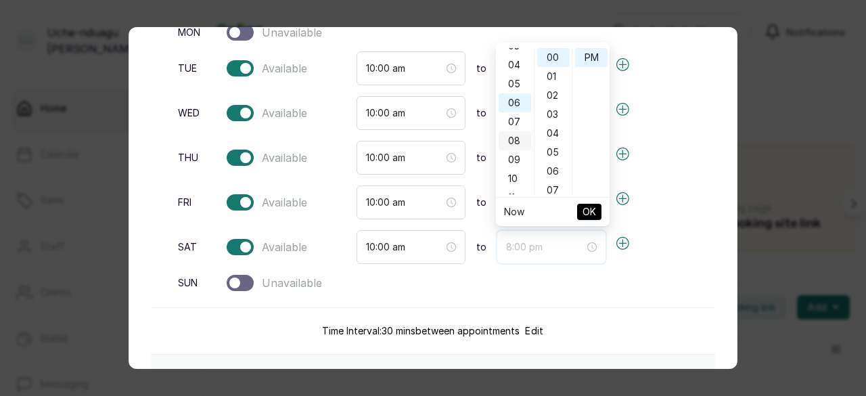
scroll to position [64, 0]
click at [516, 87] on div "05" at bounding box center [515, 87] width 32 height 19
type input "5:00 pm"
click at [587, 209] on span "OK" at bounding box center [590, 212] width 14 height 26
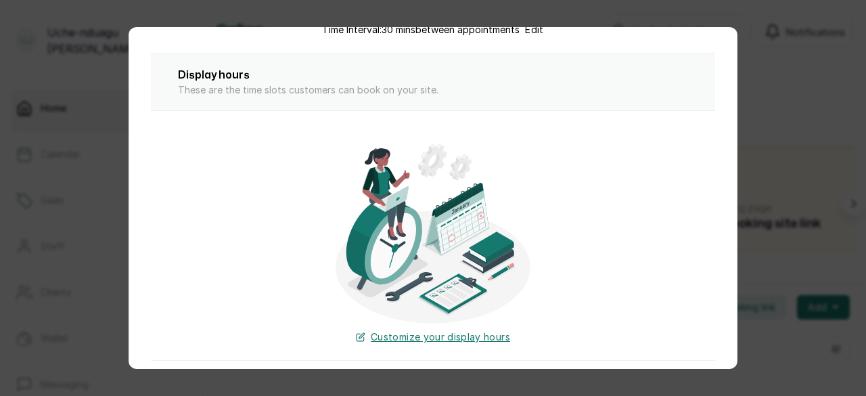
scroll to position [480, 0]
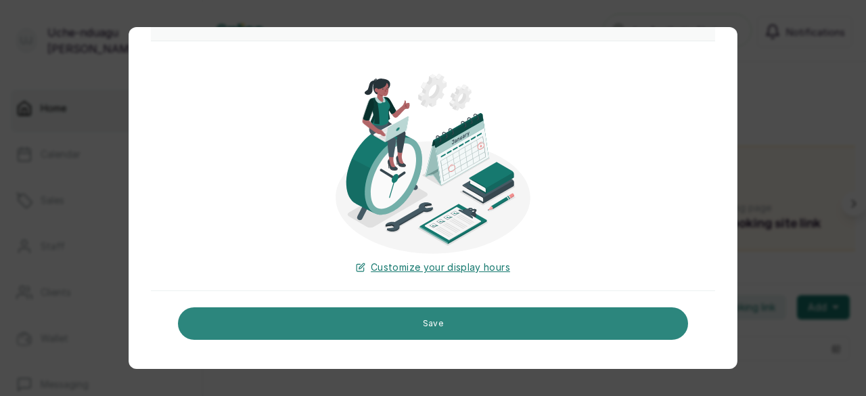
click at [445, 323] on button "Save" at bounding box center [433, 323] width 510 height 32
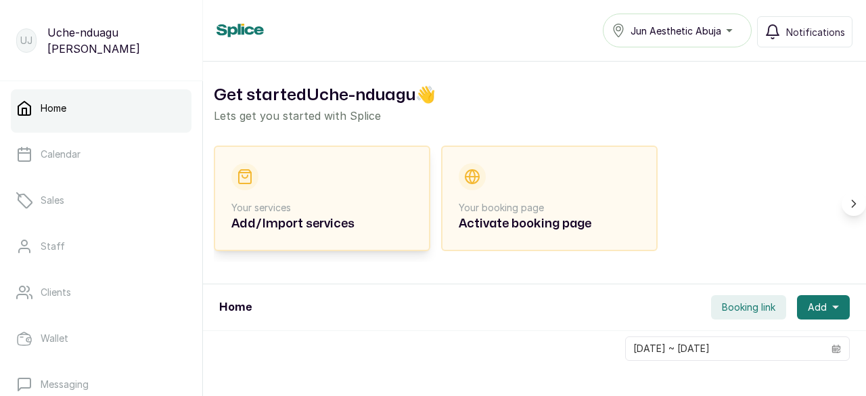
click at [284, 216] on h2 "Add/Import services" at bounding box center [321, 223] width 181 height 19
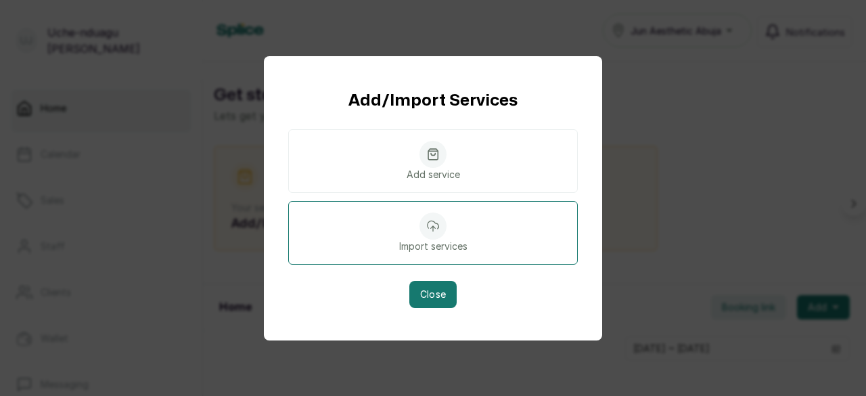
click at [441, 234] on div at bounding box center [432, 225] width 27 height 27
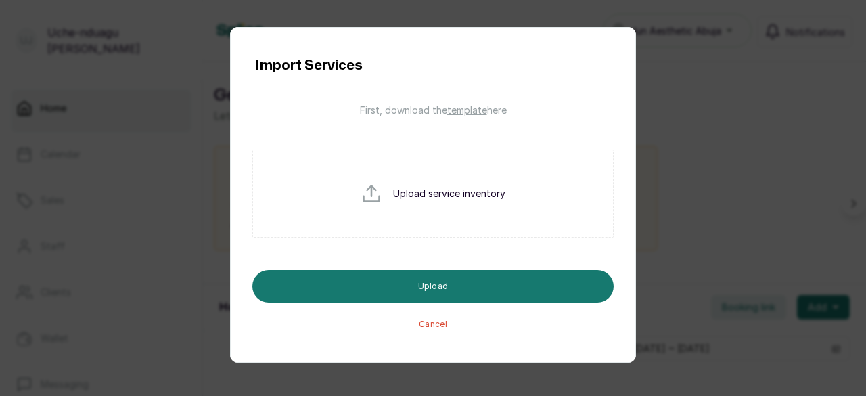
click at [424, 321] on button "Cancel" at bounding box center [433, 324] width 28 height 11
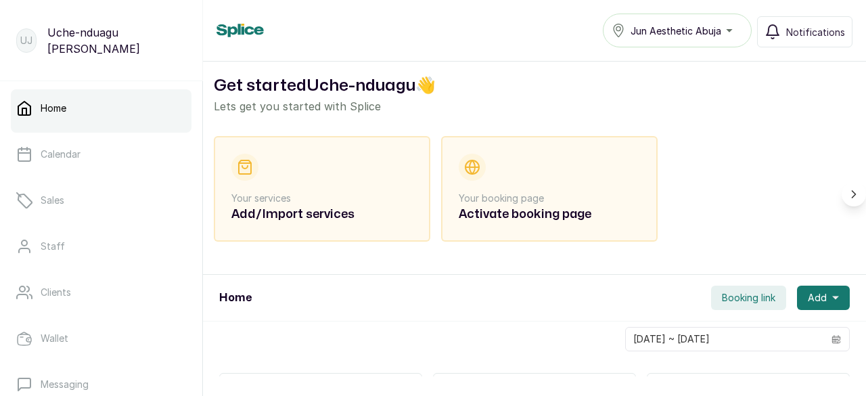
scroll to position [0, 0]
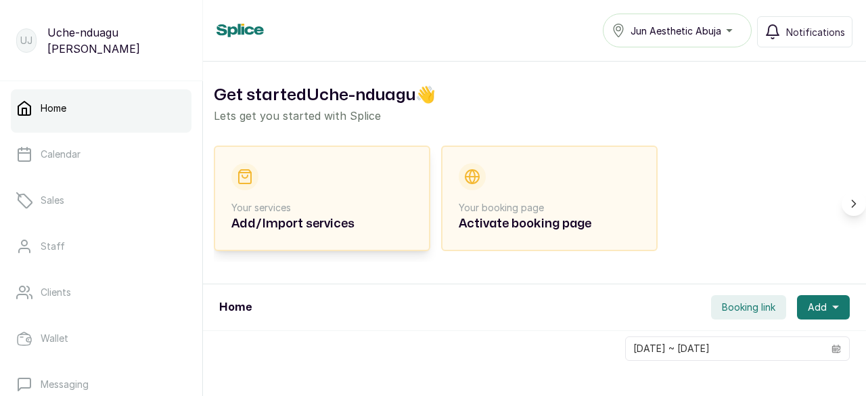
click at [275, 207] on p "Your services" at bounding box center [321, 208] width 181 height 14
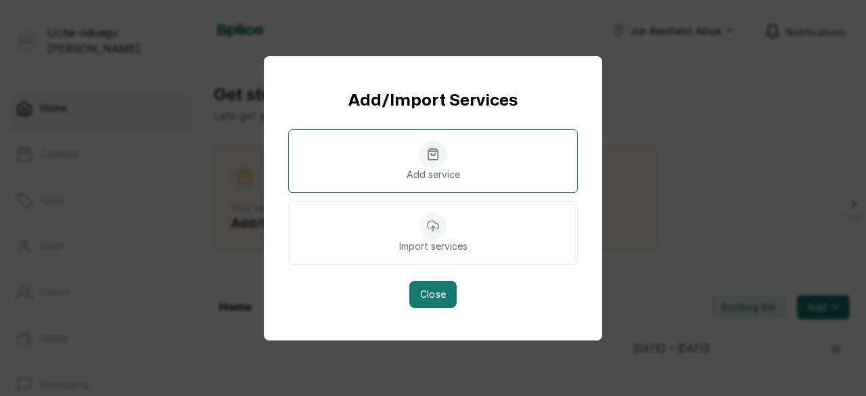
click at [444, 159] on div at bounding box center [432, 154] width 27 height 27
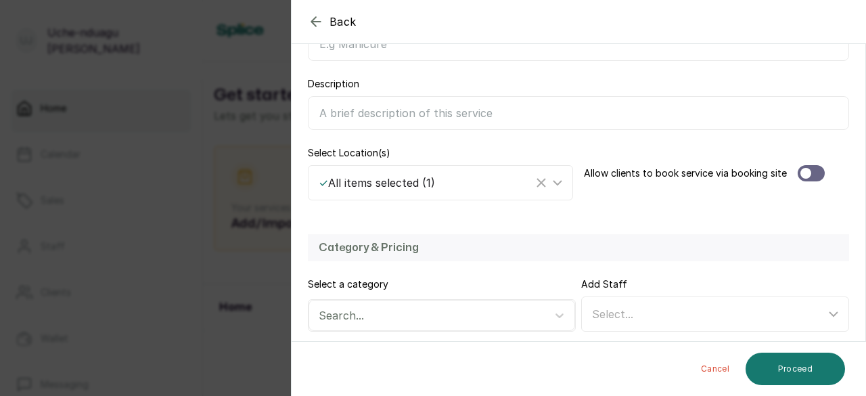
scroll to position [206, 0]
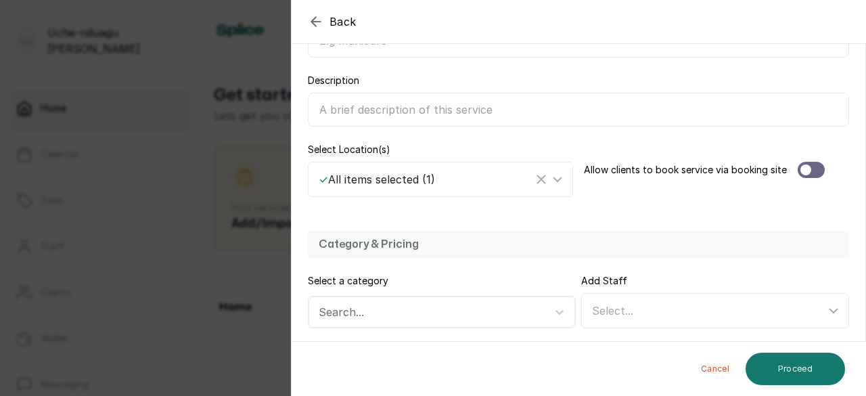
click at [807, 162] on div at bounding box center [811, 170] width 27 height 16
click at [553, 179] on icon at bounding box center [557, 179] width 8 height 4
click at [552, 179] on icon at bounding box center [557, 179] width 16 height 16
click at [553, 179] on icon at bounding box center [557, 179] width 8 height 4
click at [552, 179] on icon at bounding box center [557, 179] width 16 height 16
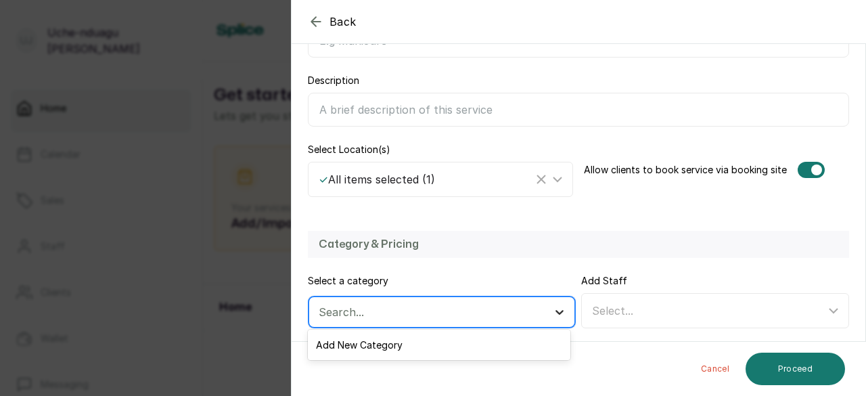
click at [558, 305] on icon at bounding box center [560, 312] width 14 height 14
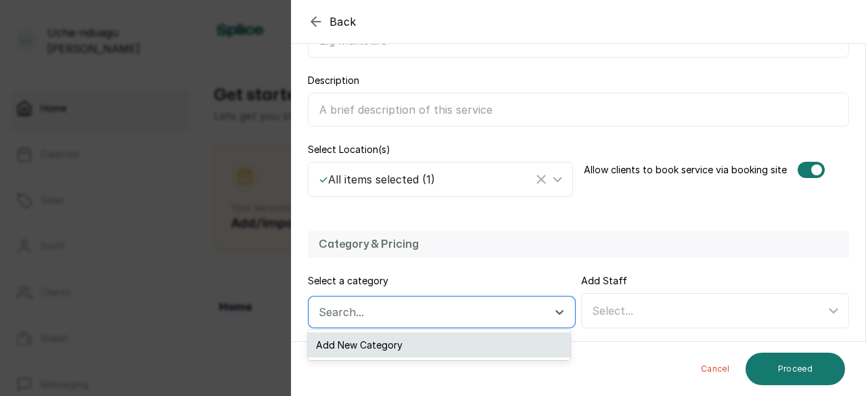
click at [514, 340] on div "Add New Category" at bounding box center [439, 344] width 262 height 25
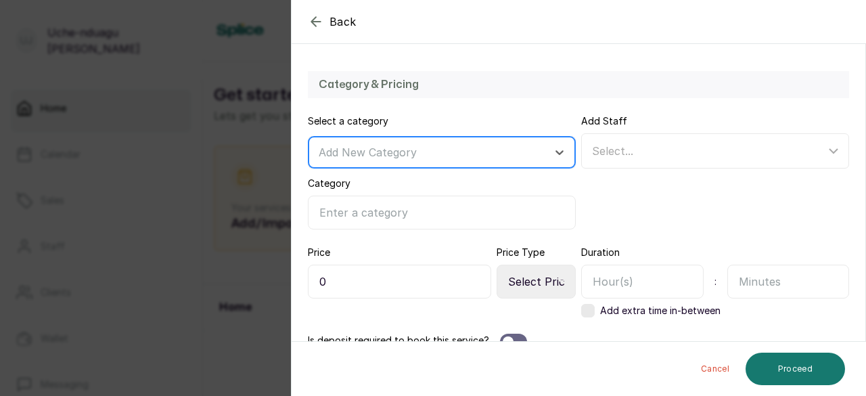
scroll to position [367, 0]
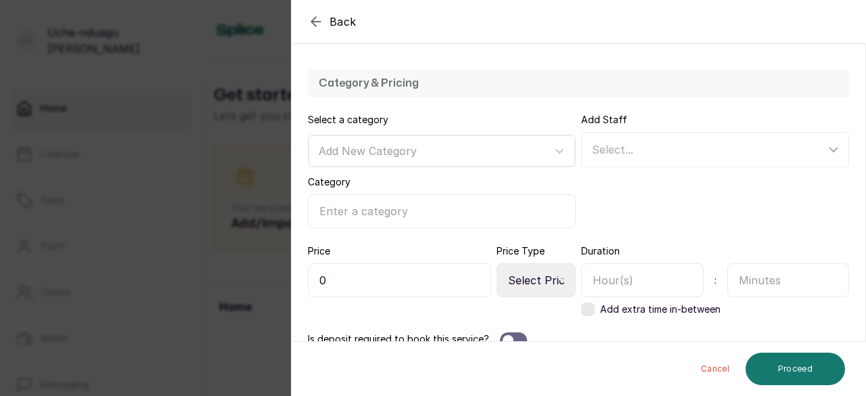
click at [547, 202] on input "Category" at bounding box center [442, 211] width 268 height 34
click at [740, 138] on div "Select..." at bounding box center [716, 150] width 263 height 26
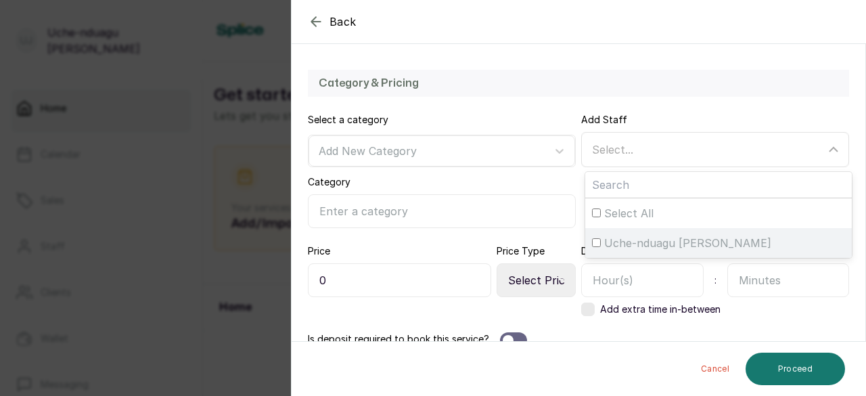
click at [648, 239] on span "Uche-nduagu [PERSON_NAME]" at bounding box center [687, 243] width 167 height 16
click at [601, 239] on input "Uche-nduagu [PERSON_NAME]" at bounding box center [596, 242] width 9 height 9
checkbox input "true"
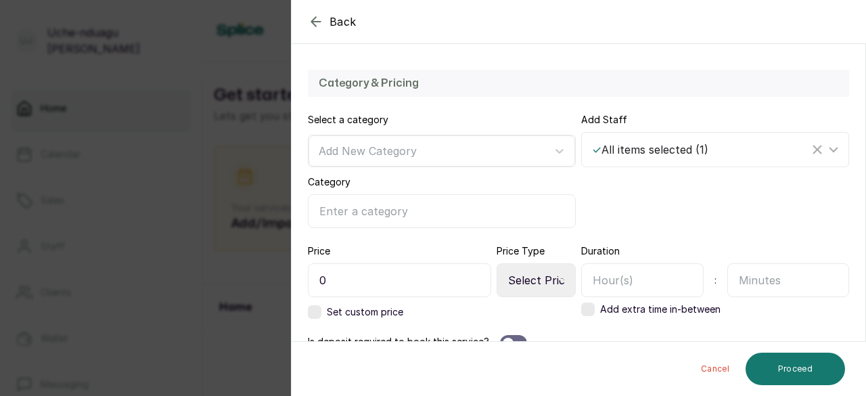
click at [559, 181] on div "Category" at bounding box center [442, 201] width 268 height 53
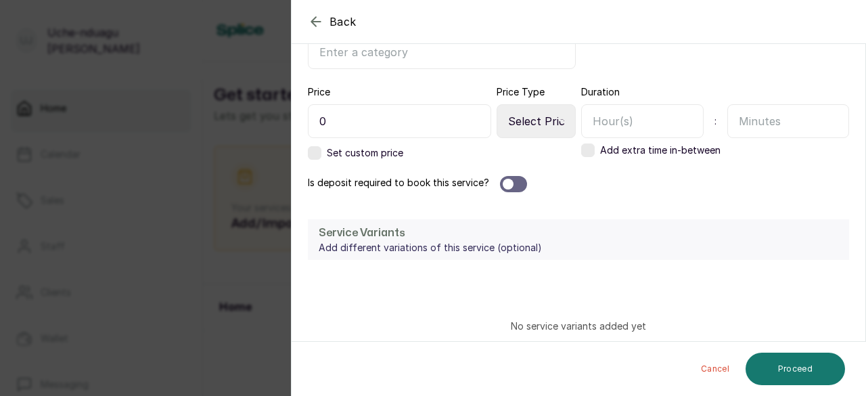
scroll to position [534, 0]
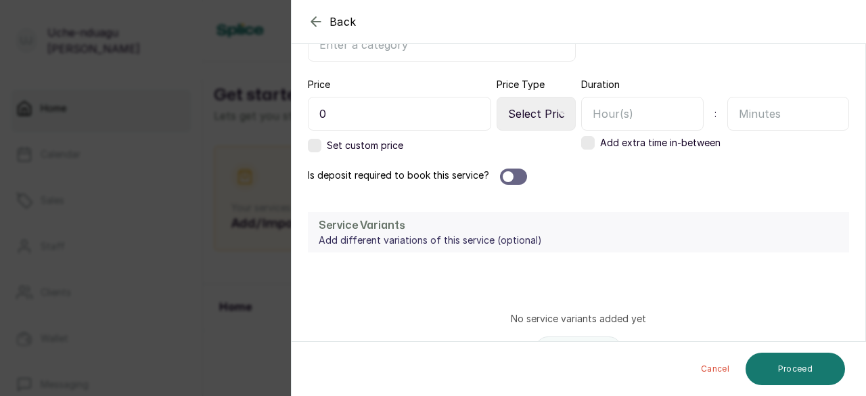
click at [516, 173] on div at bounding box center [513, 176] width 27 height 16
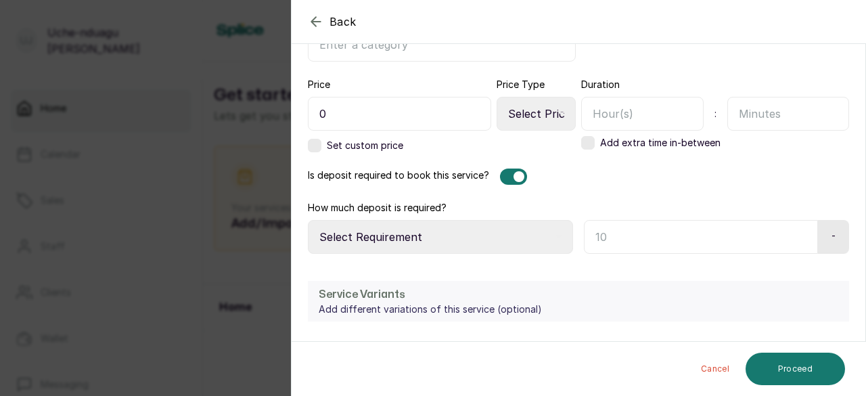
click at [511, 232] on select "Select Requirement Percentage Fixed Amount" at bounding box center [440, 237] width 265 height 34
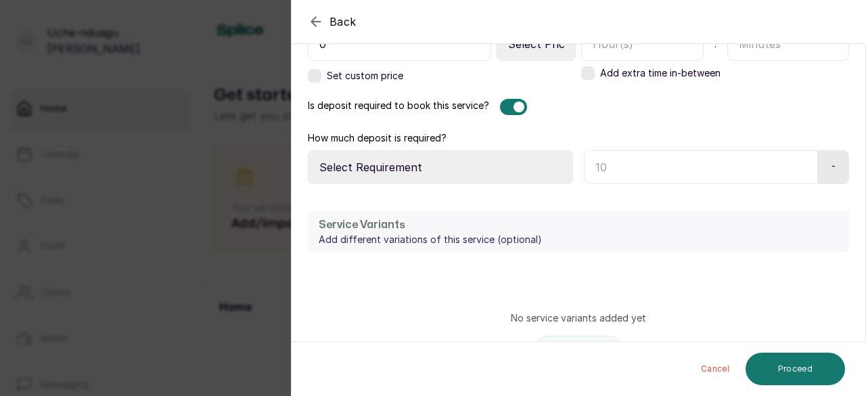
scroll to position [606, 0]
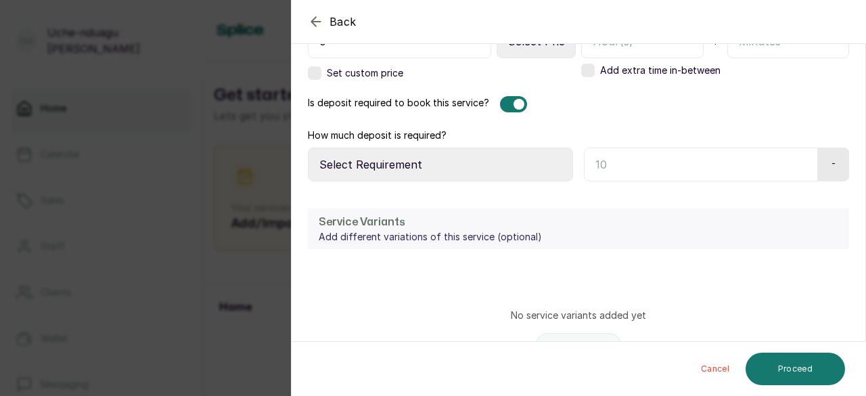
click at [555, 161] on icon at bounding box center [558, 164] width 7 height 7
click at [519, 159] on select "Select Requirement Percentage Fixed Amount" at bounding box center [440, 164] width 265 height 34
select select "percentage"
click at [308, 147] on select "Select Requirement Percentage Fixed Amount" at bounding box center [440, 164] width 265 height 34
click at [724, 147] on input "text" at bounding box center [698, 164] width 229 height 34
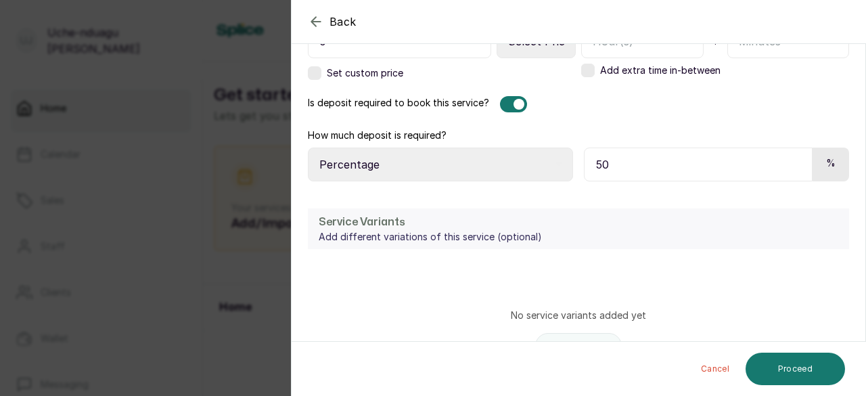
type input "50"
click at [637, 195] on div "Service Variants Add different variations of this service (optional) No service…" at bounding box center [579, 305] width 574 height 221
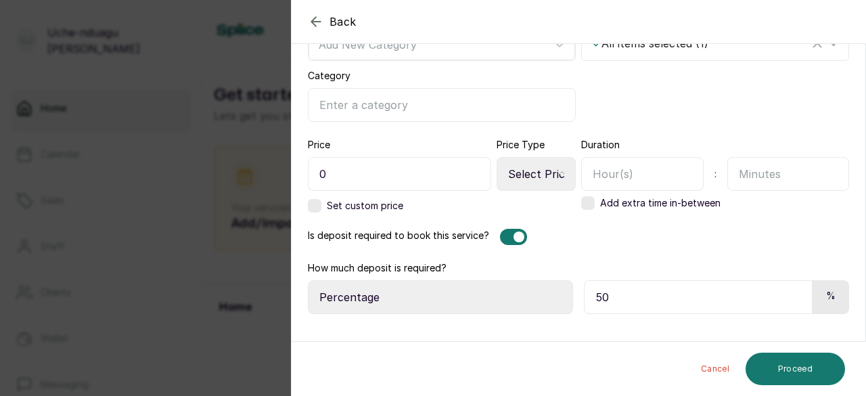
scroll to position [399, 0]
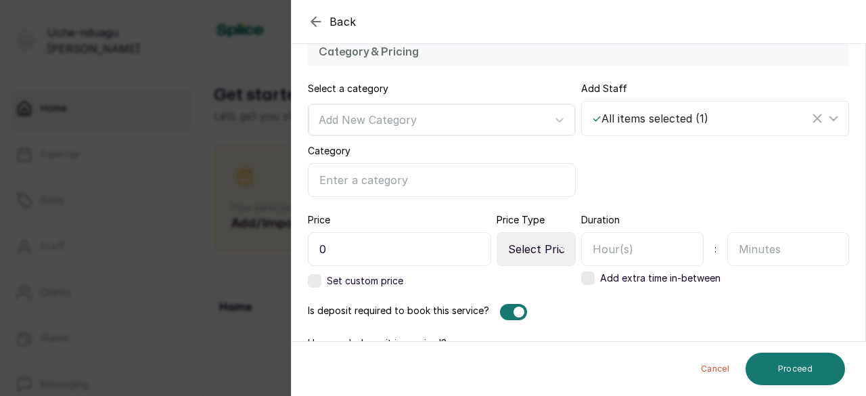
click at [413, 250] on input "0" at bounding box center [399, 249] width 183 height 34
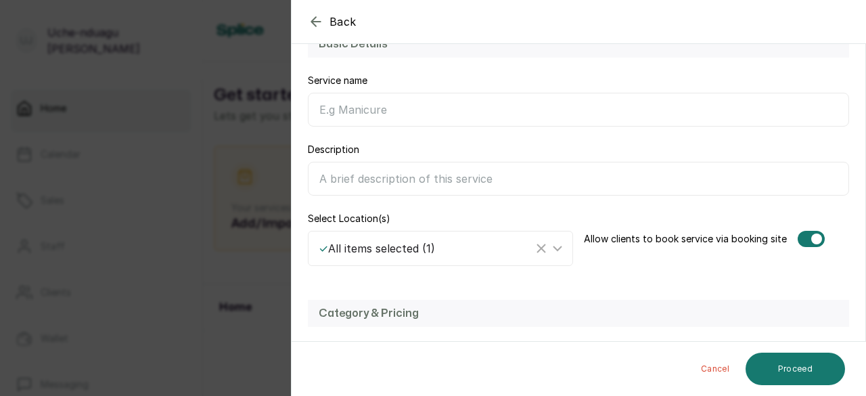
scroll to position [0, 0]
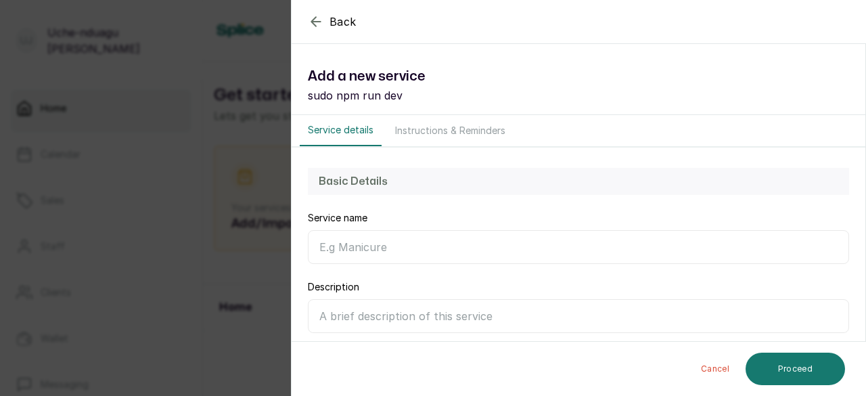
click at [406, 244] on input "Service name" at bounding box center [578, 247] width 541 height 34
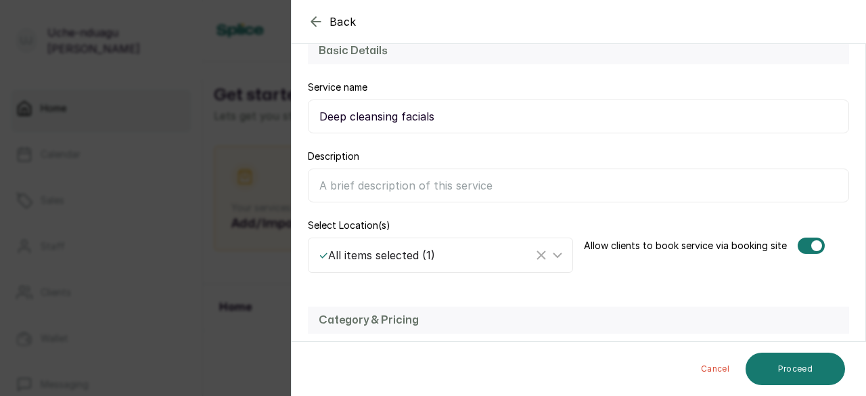
scroll to position [141, 0]
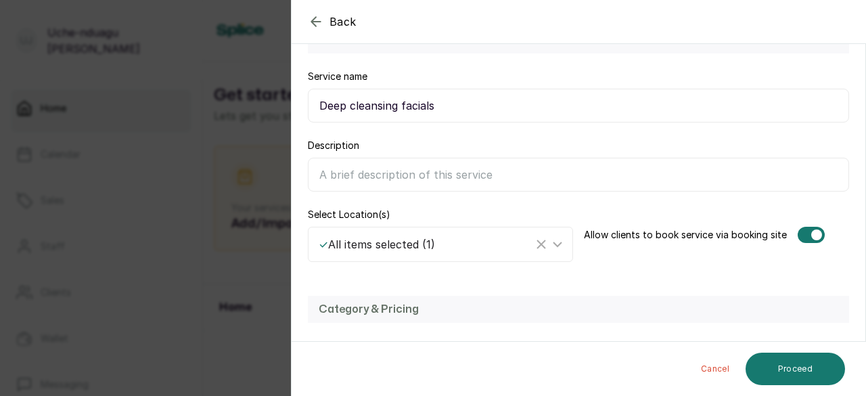
type input "Deep cleansing facials"
click at [514, 162] on input "Description" at bounding box center [578, 175] width 541 height 34
type input "o"
type input "Our deep clensing facials"
click at [327, 21] on button "Back" at bounding box center [332, 22] width 49 height 16
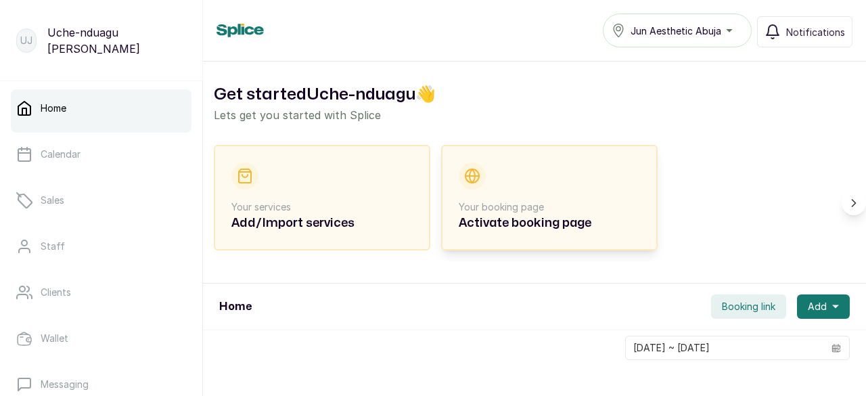
scroll to position [0, 0]
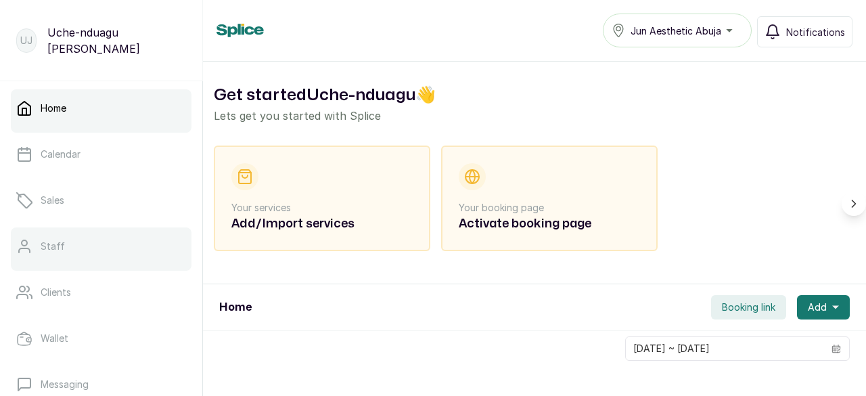
click at [65, 247] on link "Staff" at bounding box center [101, 246] width 181 height 38
